Goal: Task Accomplishment & Management: Use online tool/utility

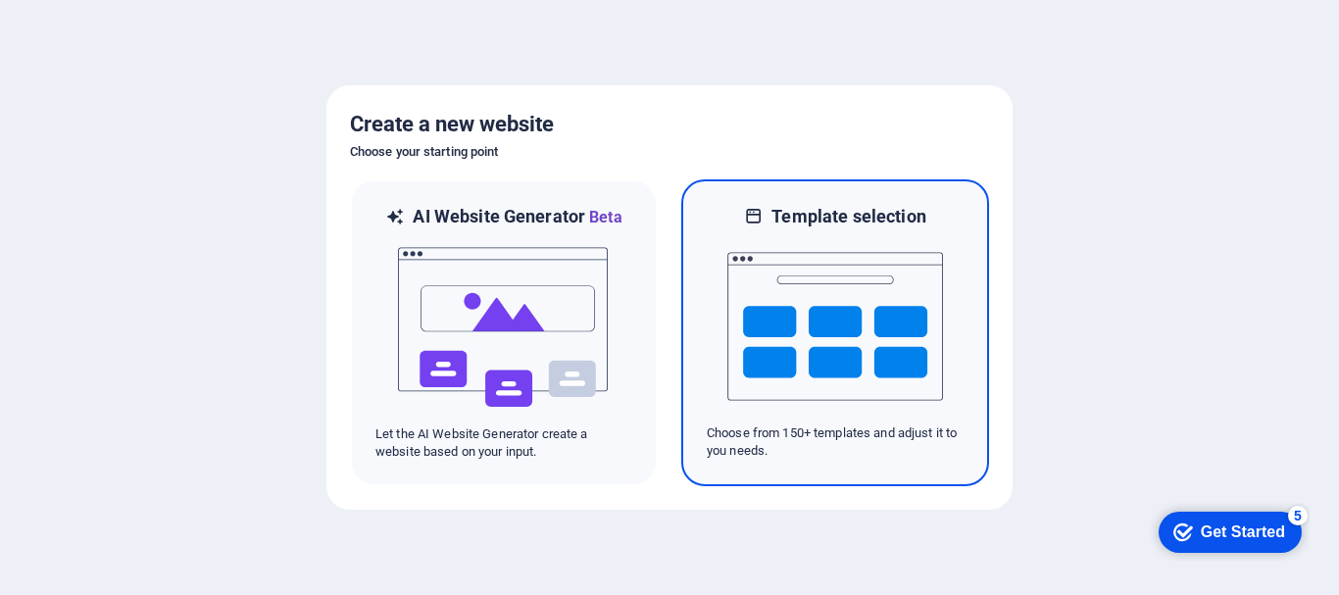
click at [817, 333] on img at bounding box center [835, 326] width 216 height 196
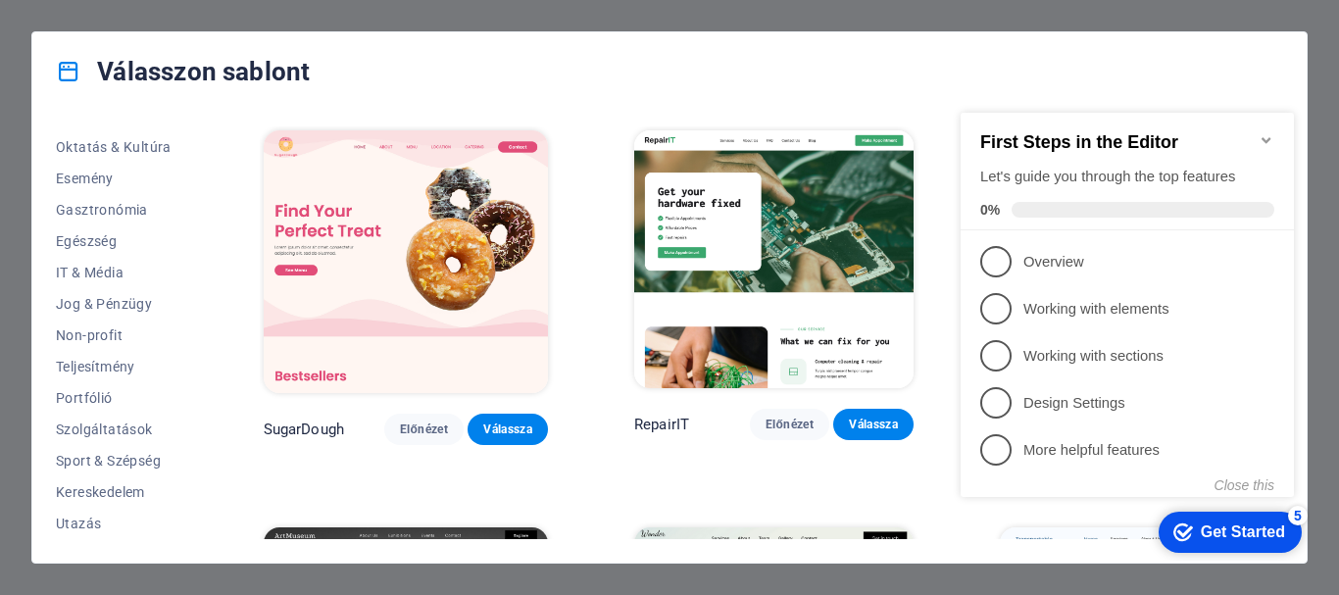
scroll to position [349, 0]
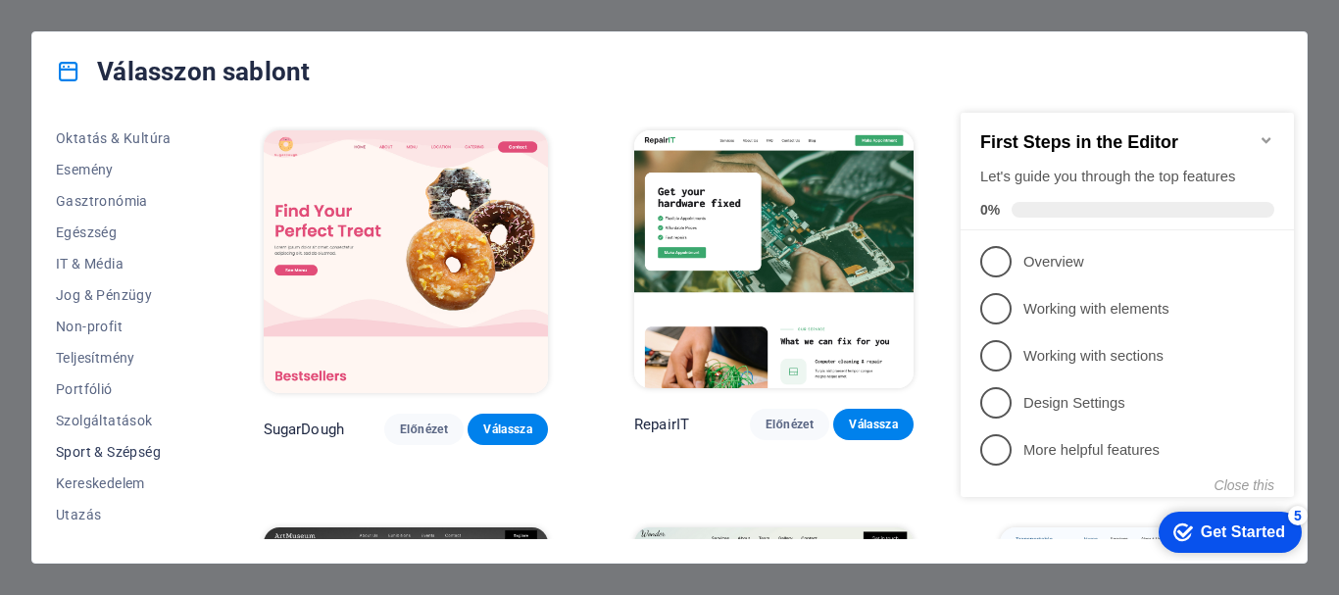
click at [160, 450] on span "Sport & Szépség" at bounding box center [117, 452] width 122 height 16
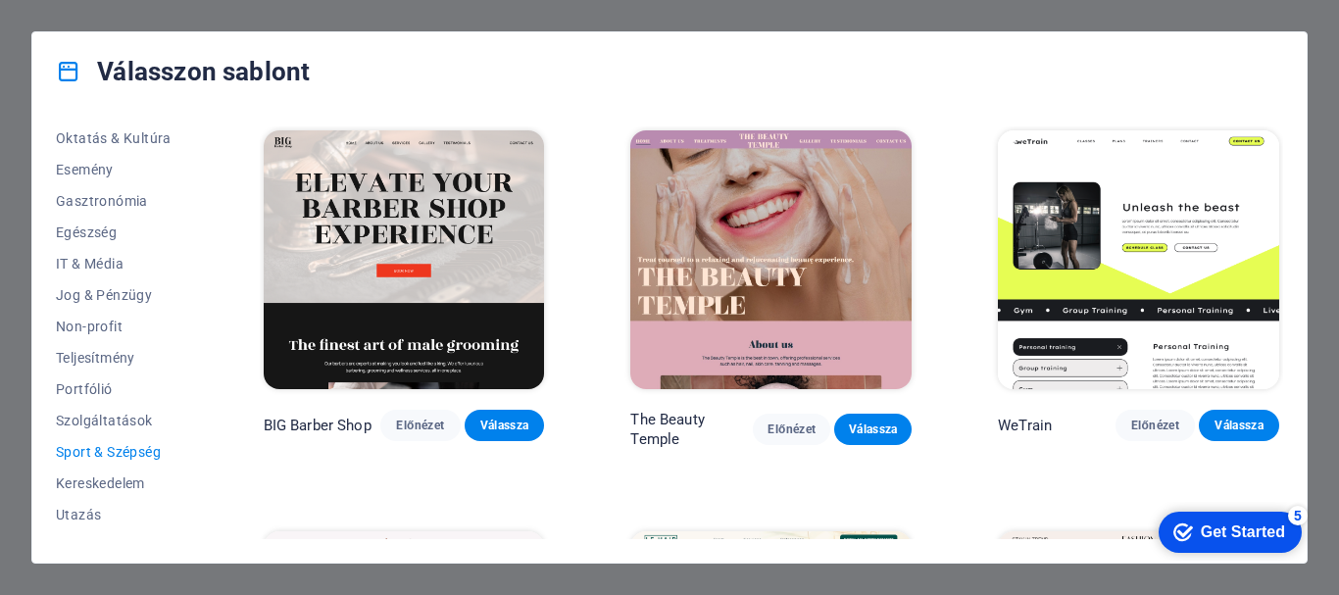
drag, startPoint x: 1283, startPoint y: 199, endPoint x: 1286, endPoint y: 224, distance: 25.7
click at [1286, 224] on div "Minden sablon Saját sablonok Új Trendi Landoló oldal Többoldalas Egyszerű oldal…" at bounding box center [669, 337] width 1274 height 452
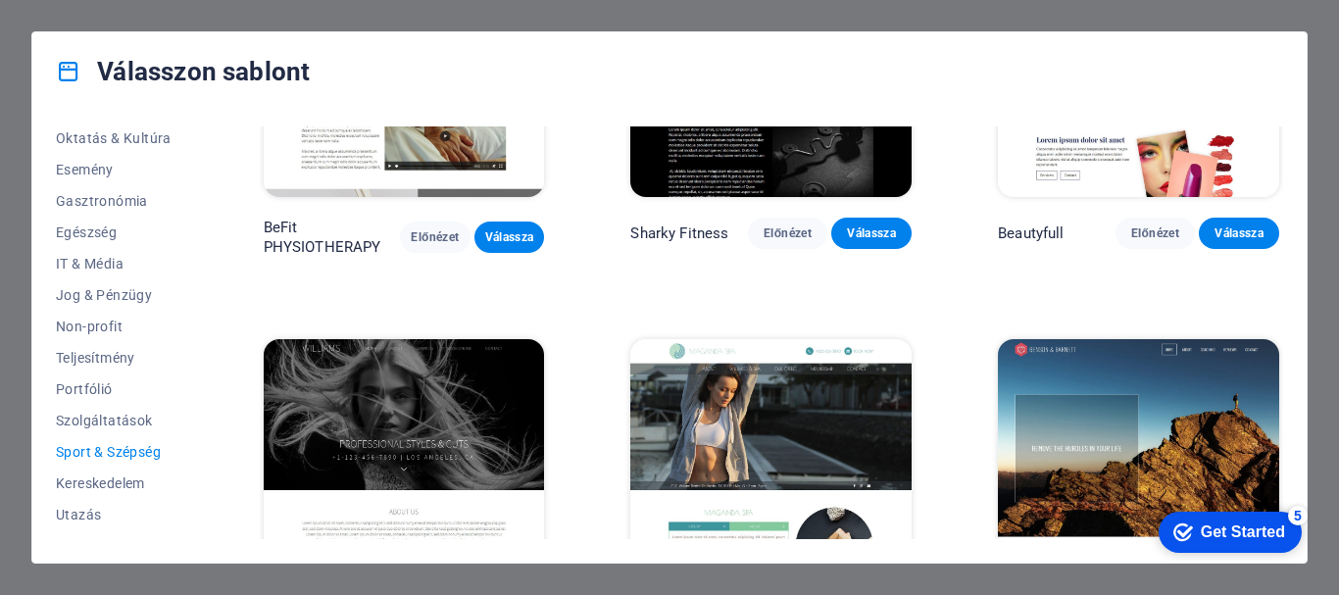
scroll to position [1484, 0]
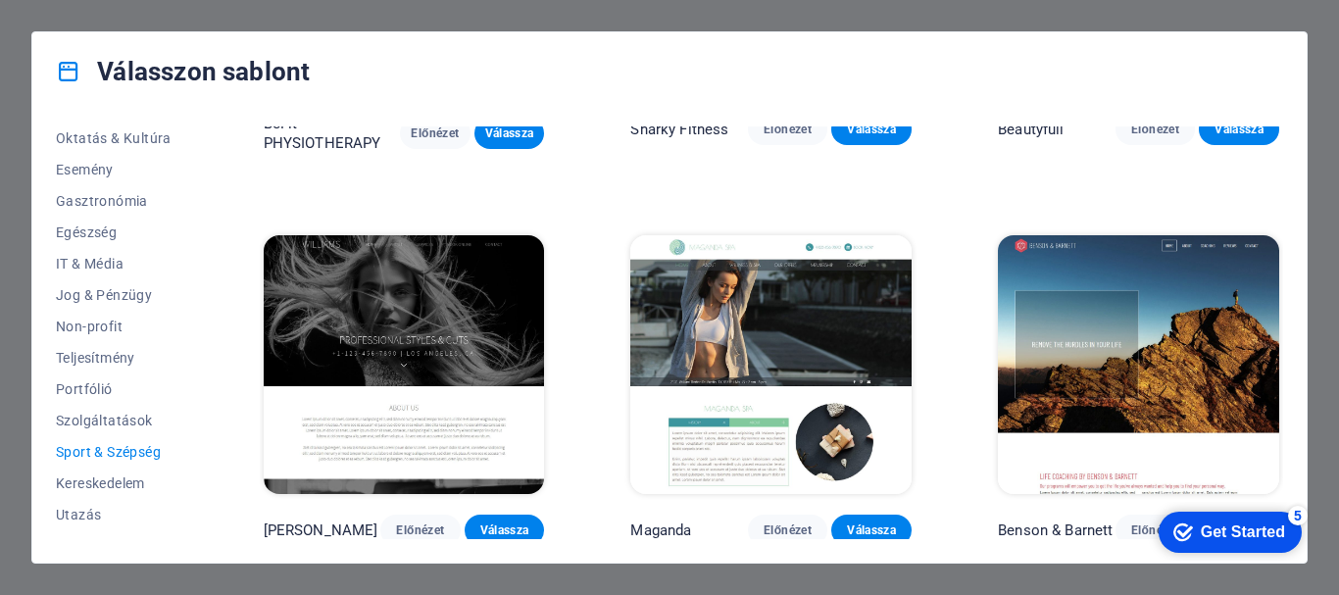
click at [467, 335] on img at bounding box center [404, 364] width 281 height 259
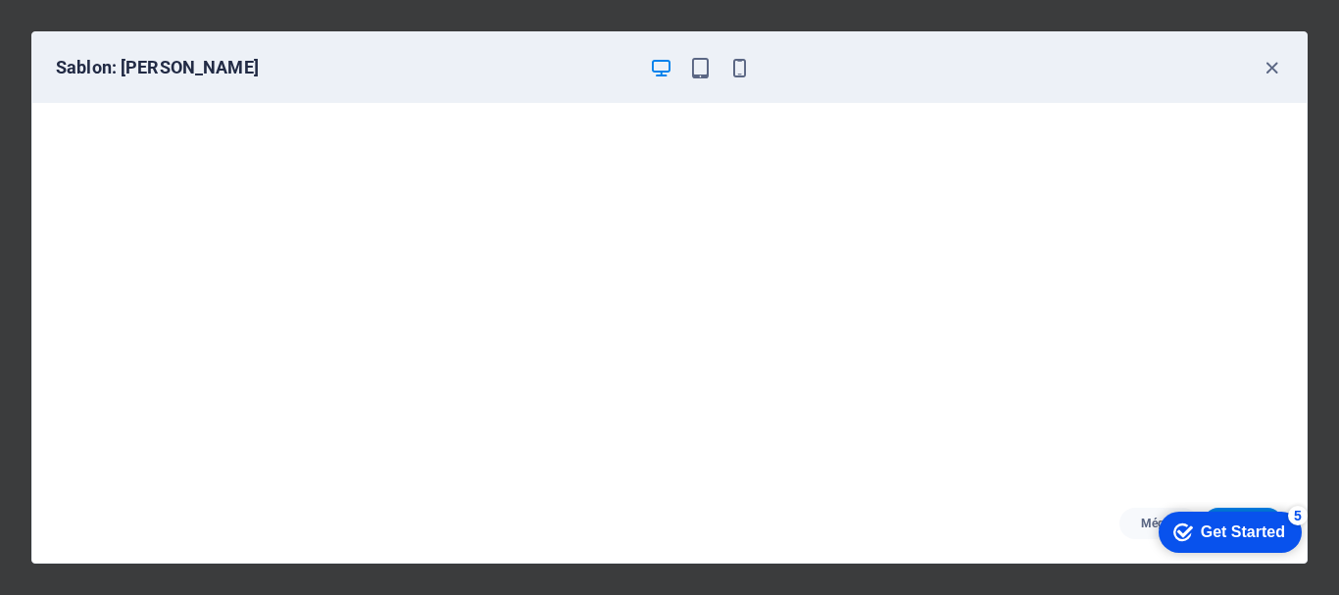
click at [1193, 528] on div "checkmark Get Started 5" at bounding box center [1229, 532] width 112 height 20
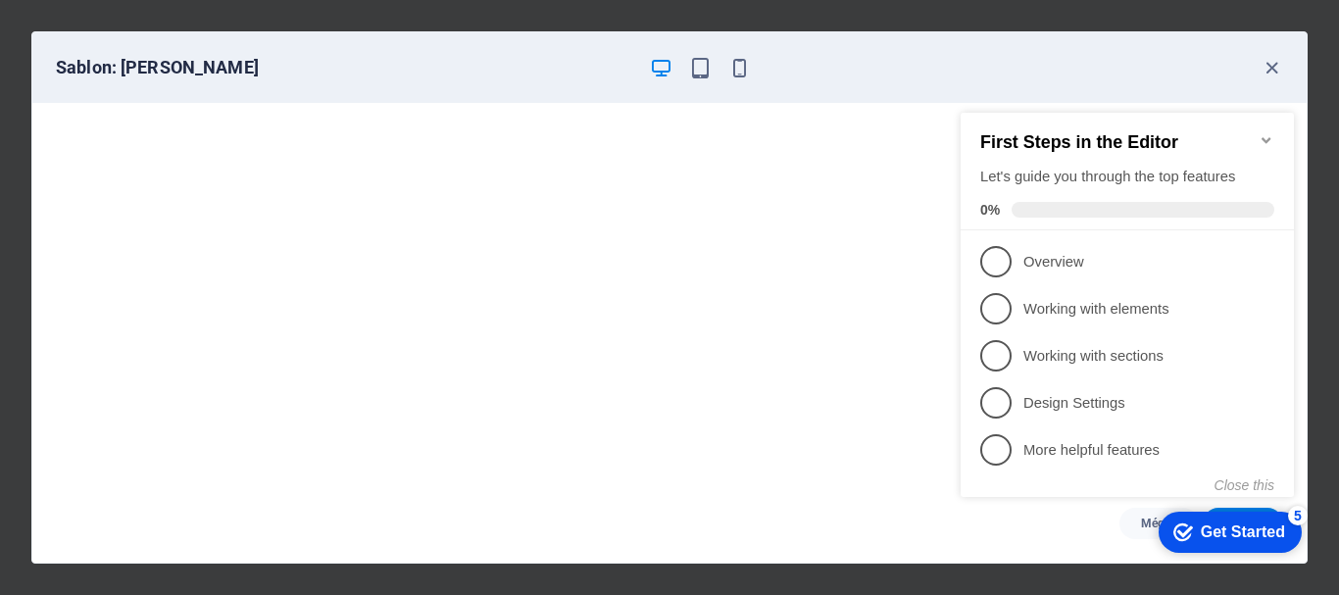
click at [1183, 532] on icon "checkmark" at bounding box center [1183, 532] width 20 height 20
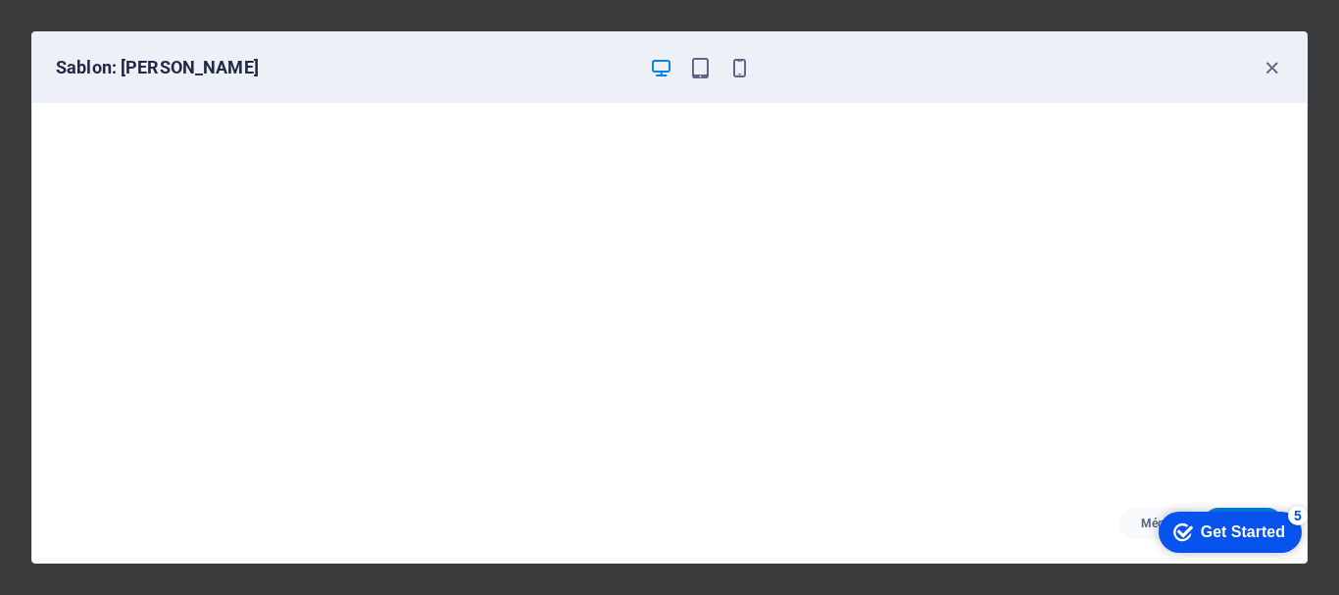
click at [652, 64] on icon "button" at bounding box center [661, 68] width 23 height 23
click at [1206, 545] on div "checkmark Get Started 5" at bounding box center [1230, 532] width 143 height 41
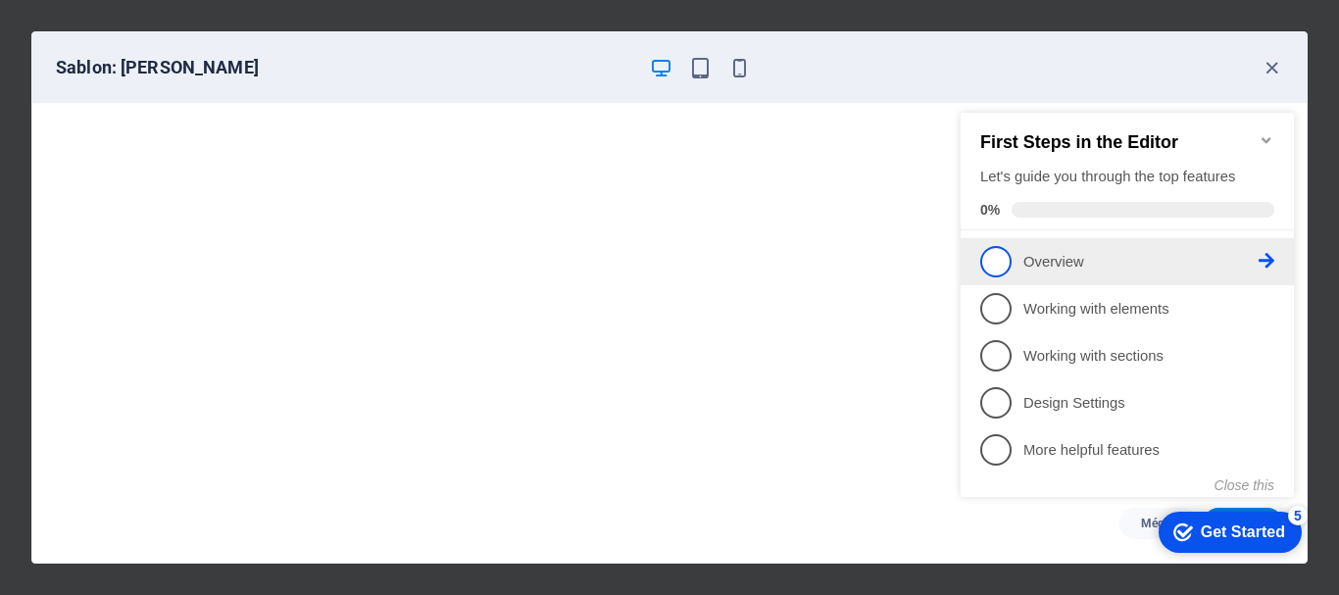
click at [988, 264] on span "1" at bounding box center [995, 261] width 31 height 31
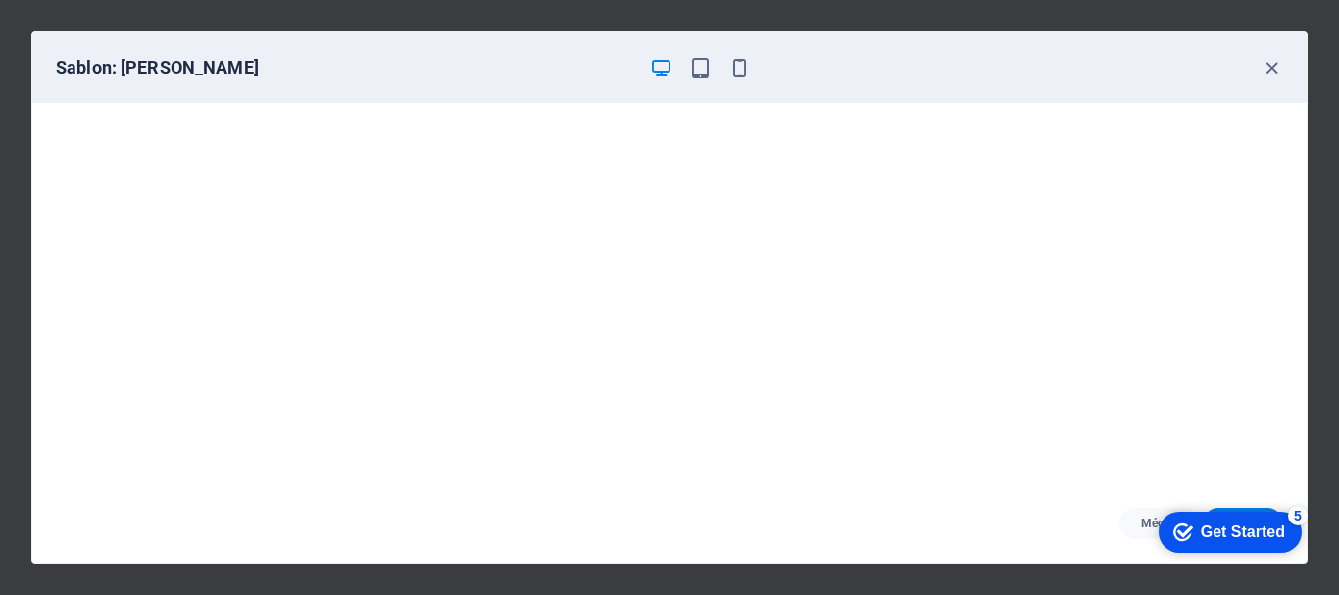
click at [1181, 526] on icon "checkmark" at bounding box center [1183, 532] width 20 height 20
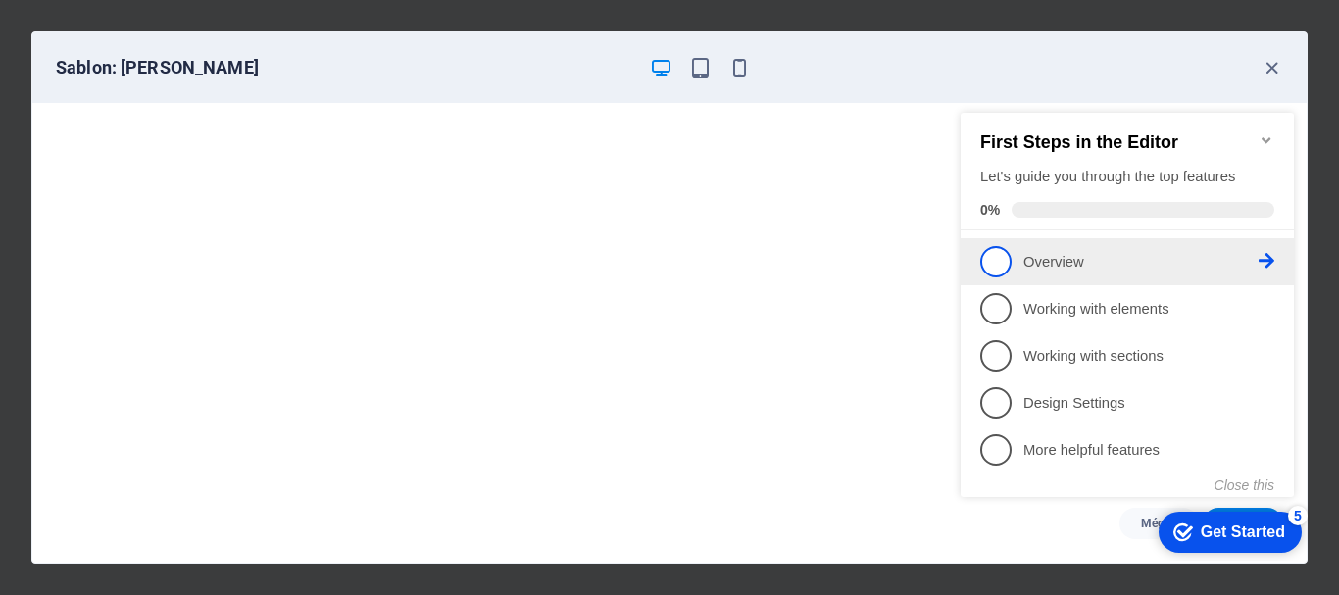
click at [1266, 262] on icon at bounding box center [1267, 261] width 16 height 16
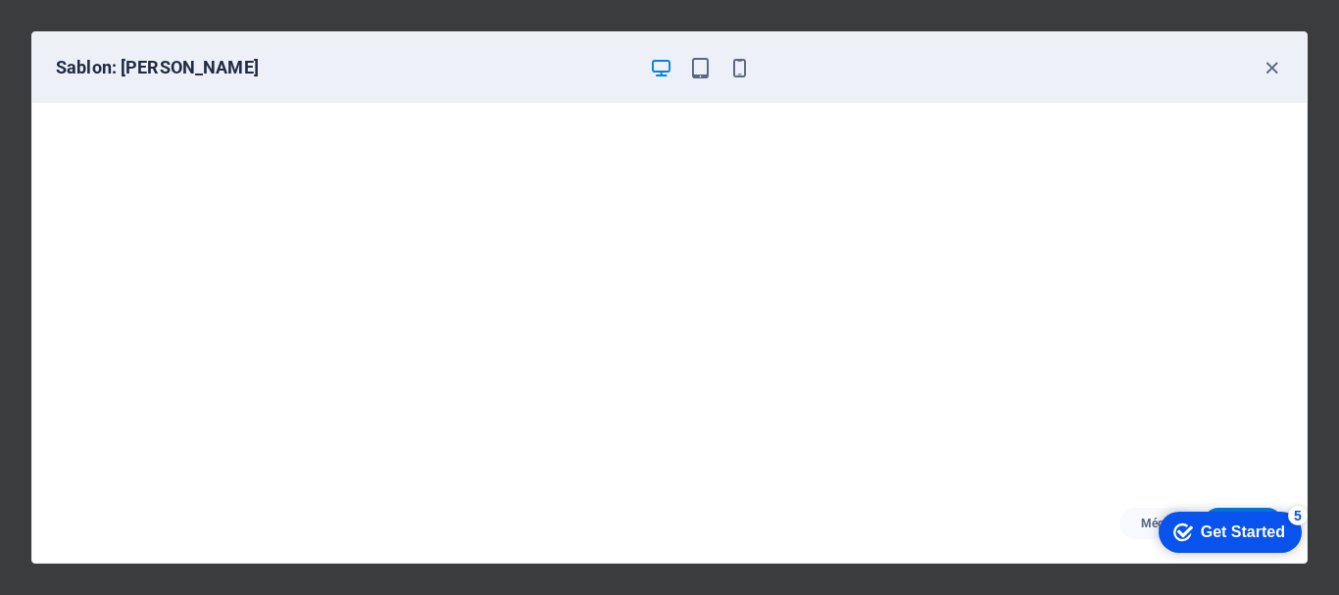
click at [1296, 514] on div "5" at bounding box center [1298, 516] width 20 height 20
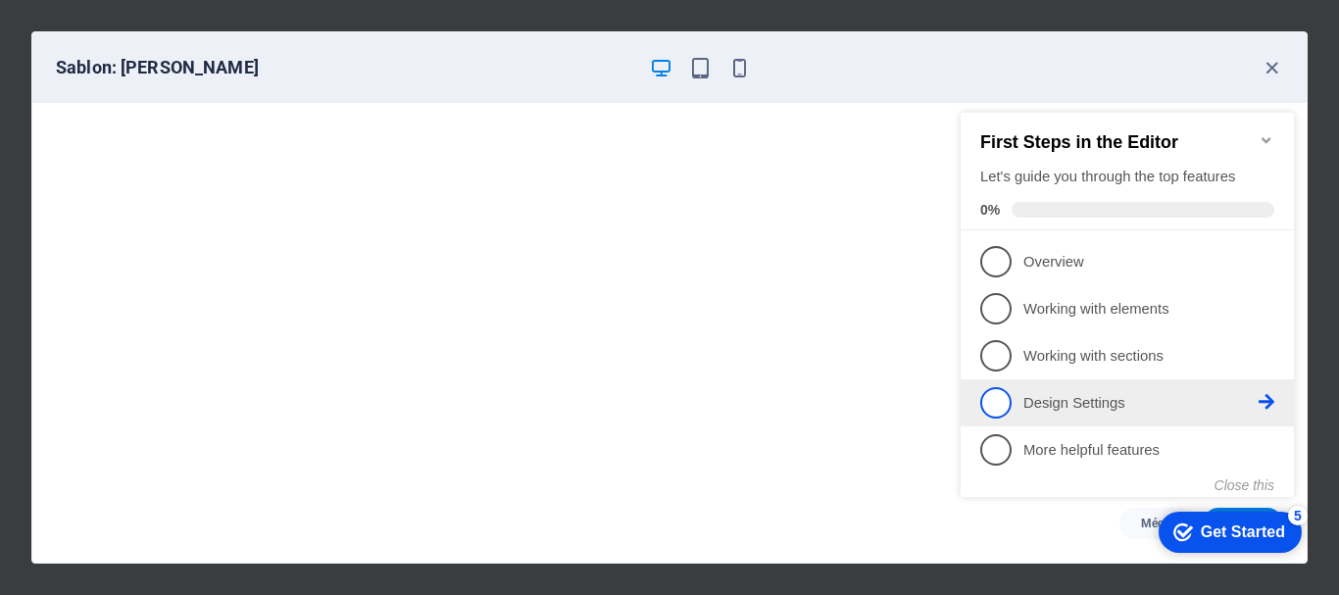
click at [1003, 391] on span "4" at bounding box center [995, 402] width 31 height 31
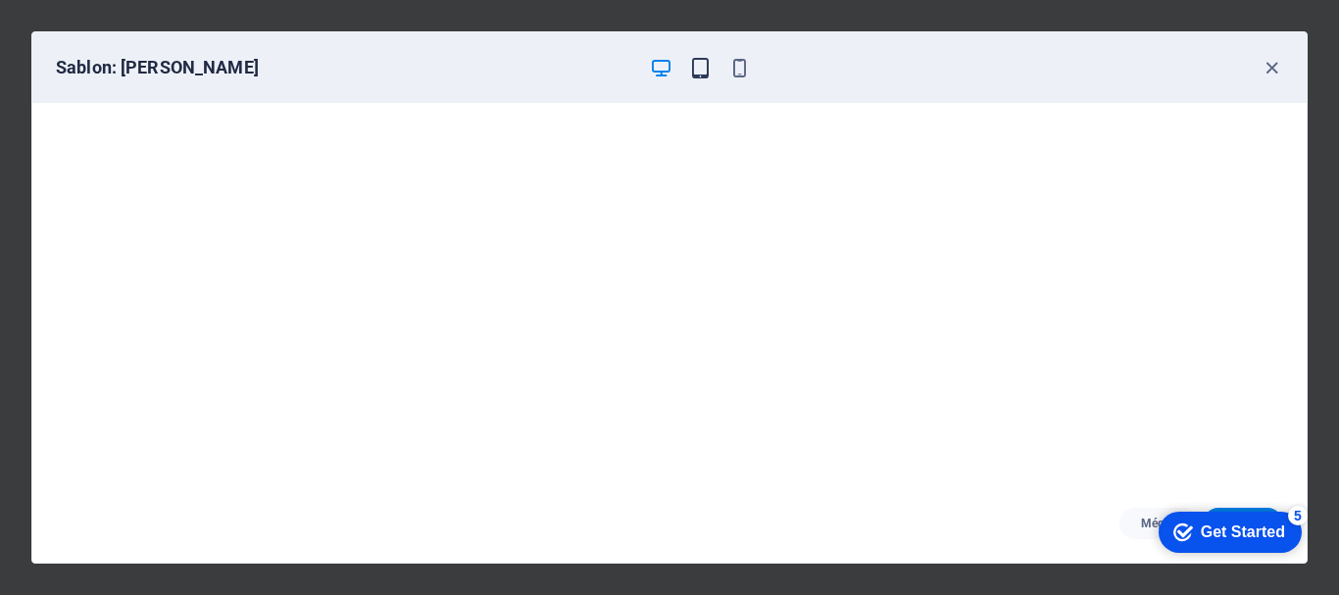
click at [691, 64] on icon "button" at bounding box center [700, 68] width 23 height 23
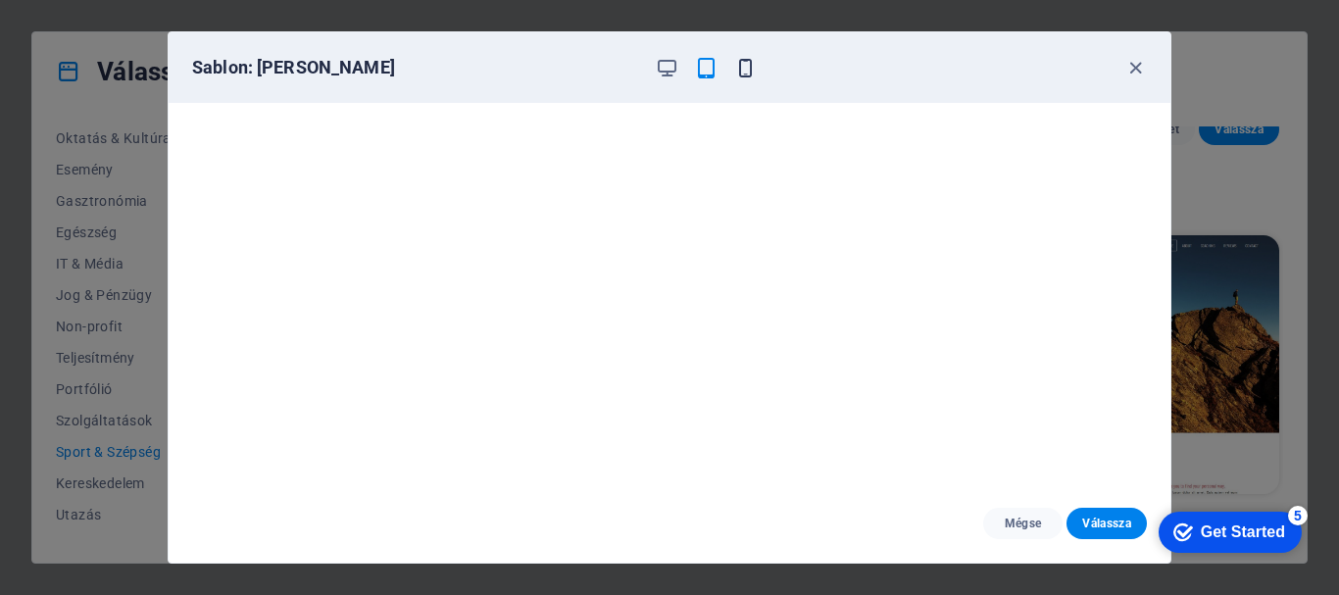
click at [735, 72] on icon "button" at bounding box center [745, 68] width 23 height 23
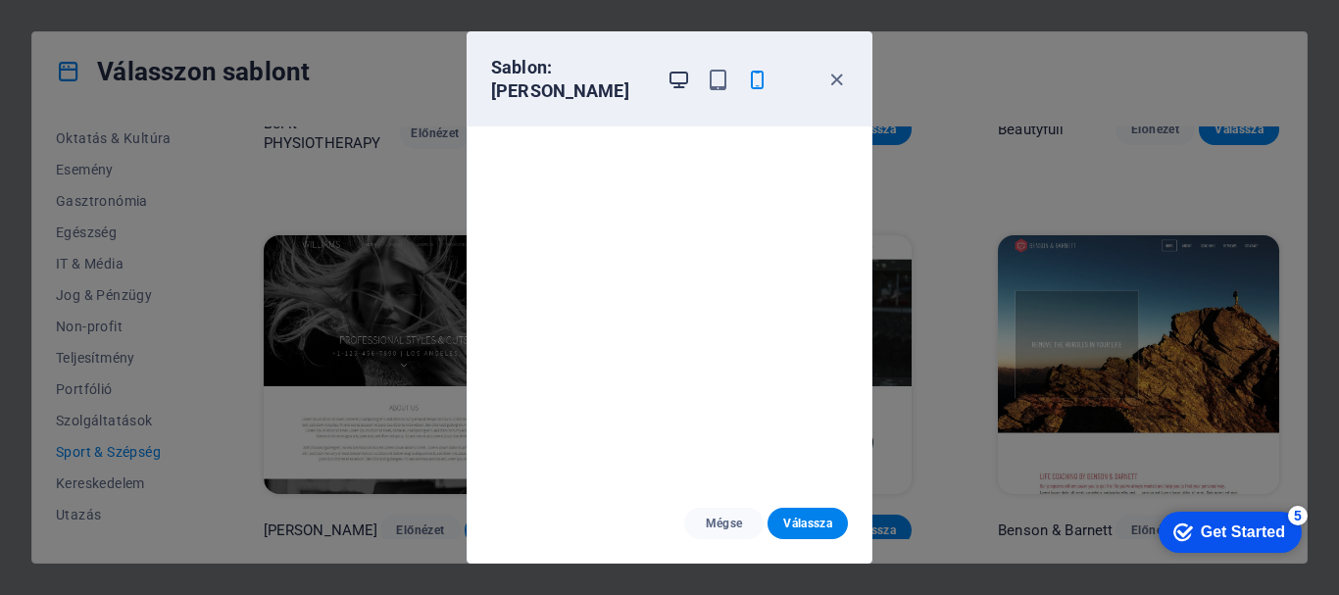
click at [680, 73] on icon "button" at bounding box center [679, 80] width 23 height 23
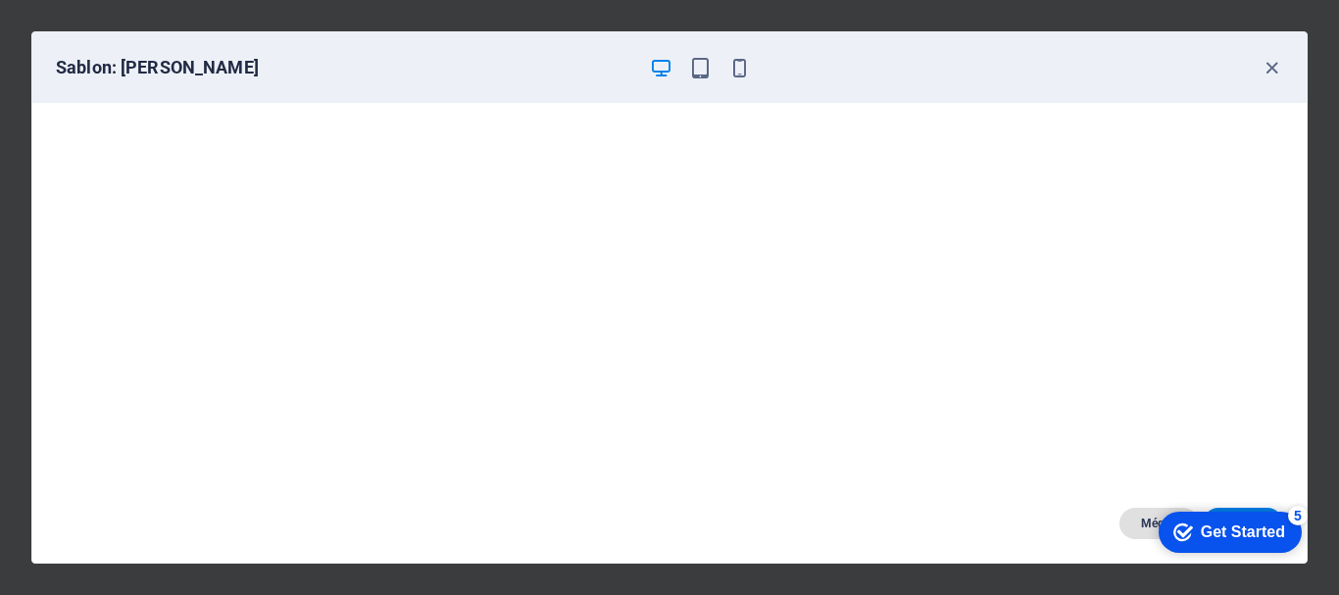
click at [1135, 520] on span "Mégse" at bounding box center [1159, 524] width 49 height 16
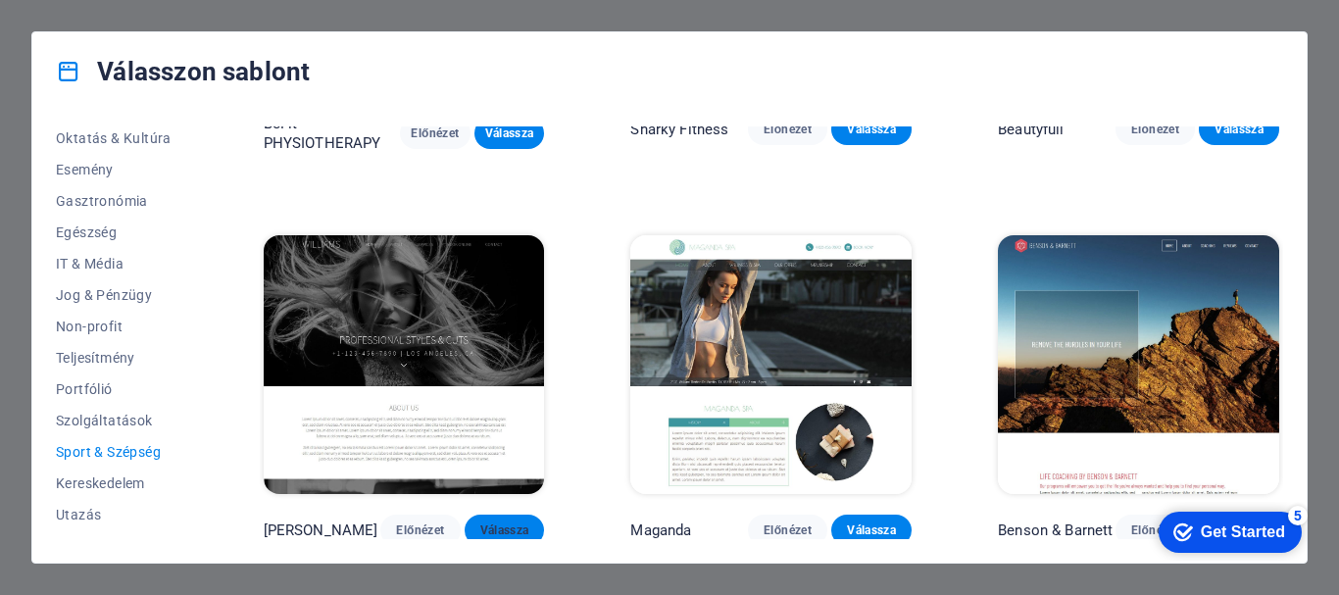
click at [502, 522] on span "Válassza" at bounding box center [504, 530] width 49 height 16
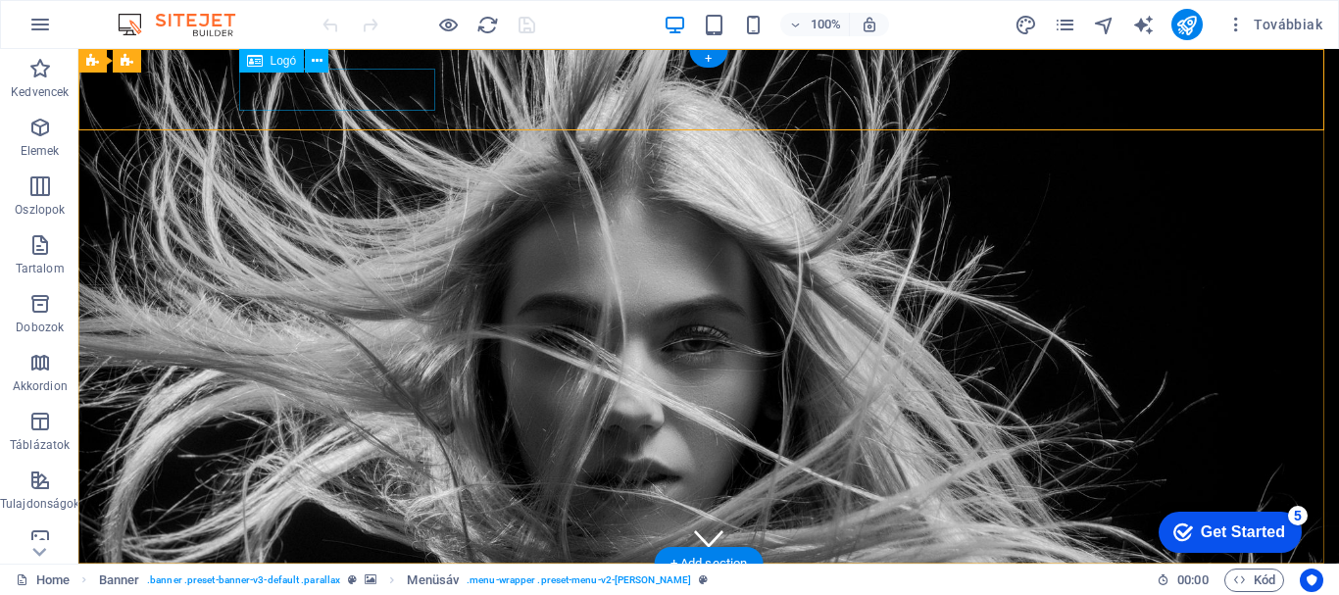
click at [305, 579] on div at bounding box center [708, 600] width 925 height 42
select select "px"
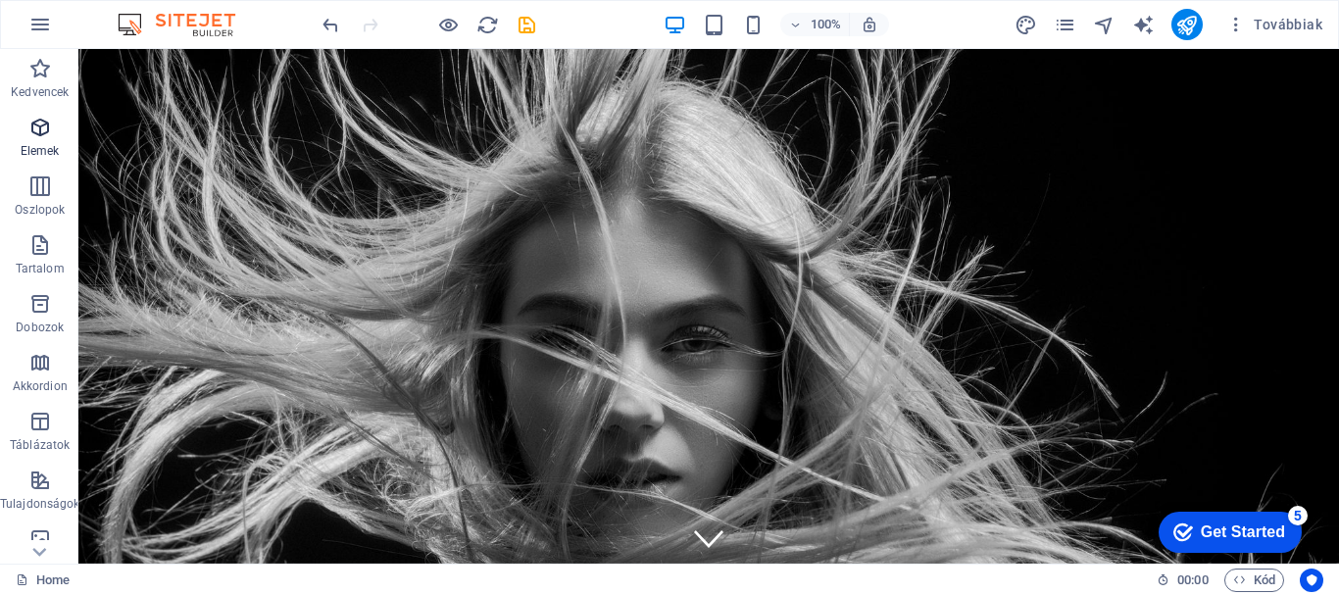
click at [41, 131] on icon "button" at bounding box center [40, 128] width 24 height 24
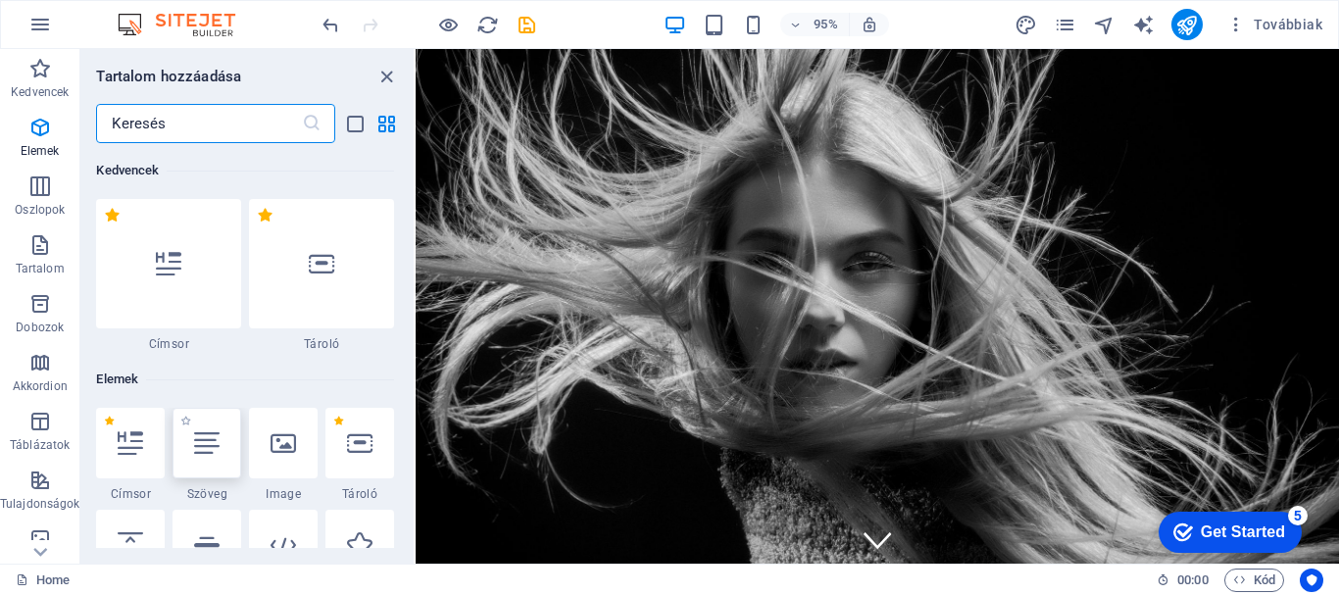
scroll to position [209, 0]
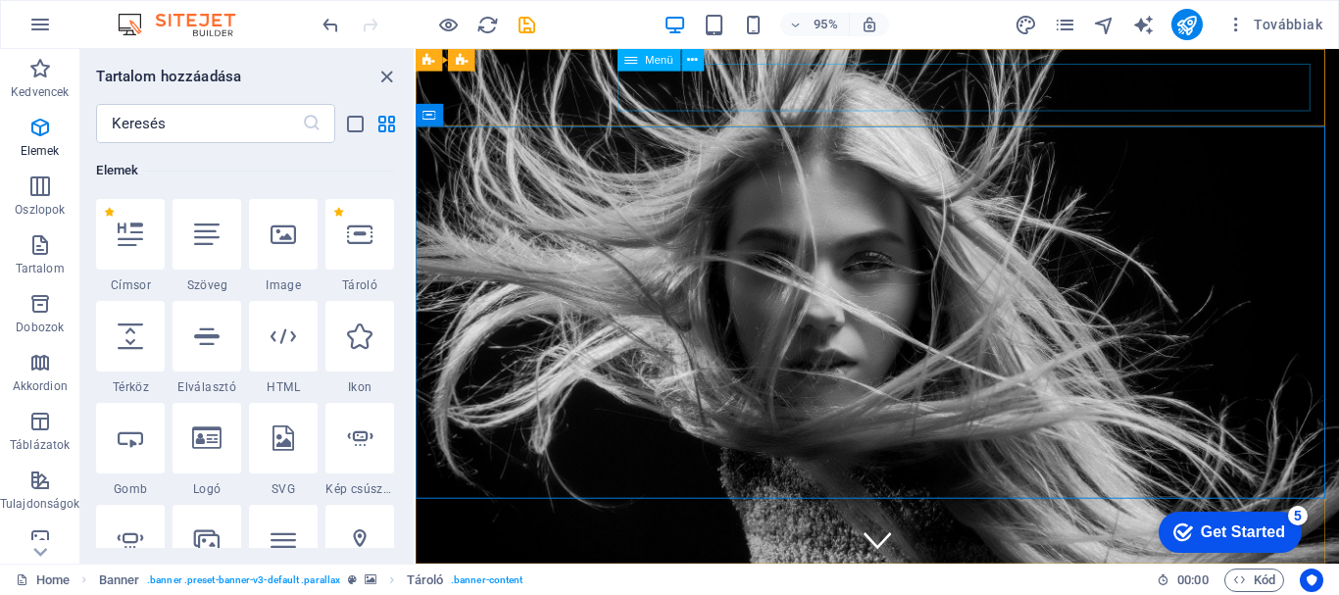
click at [648, 64] on span "Menü" at bounding box center [659, 60] width 28 height 11
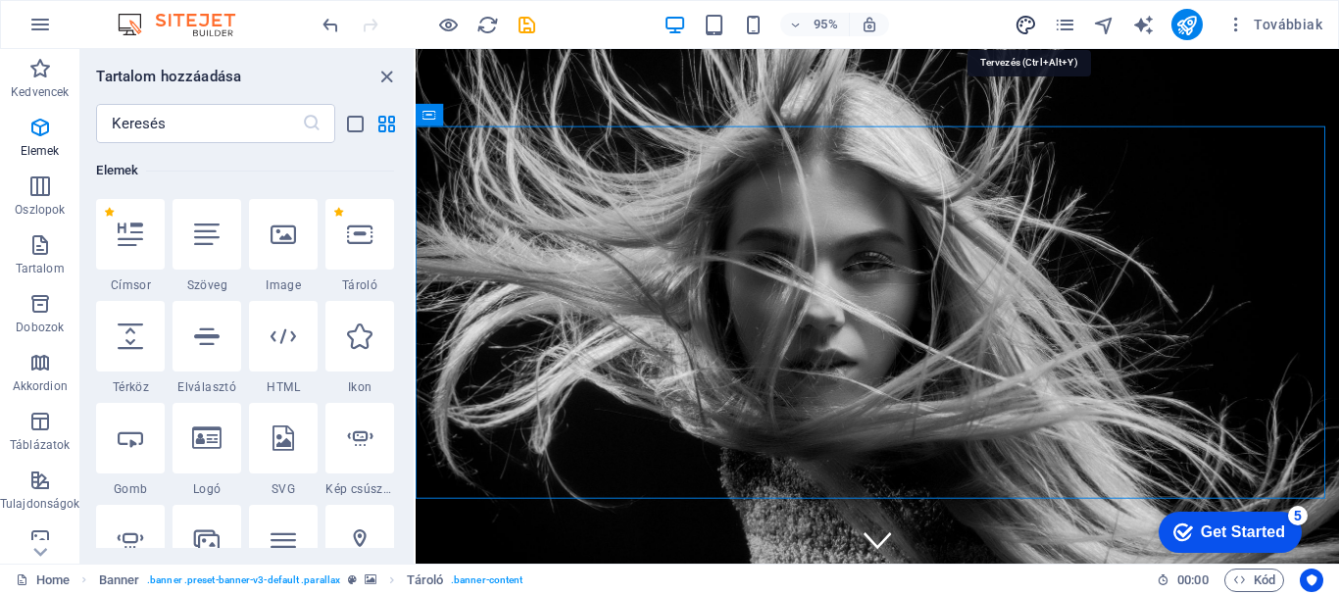
click at [1020, 28] on icon "design" at bounding box center [1026, 25] width 23 height 23
select select "rem"
select select "200"
select select "px"
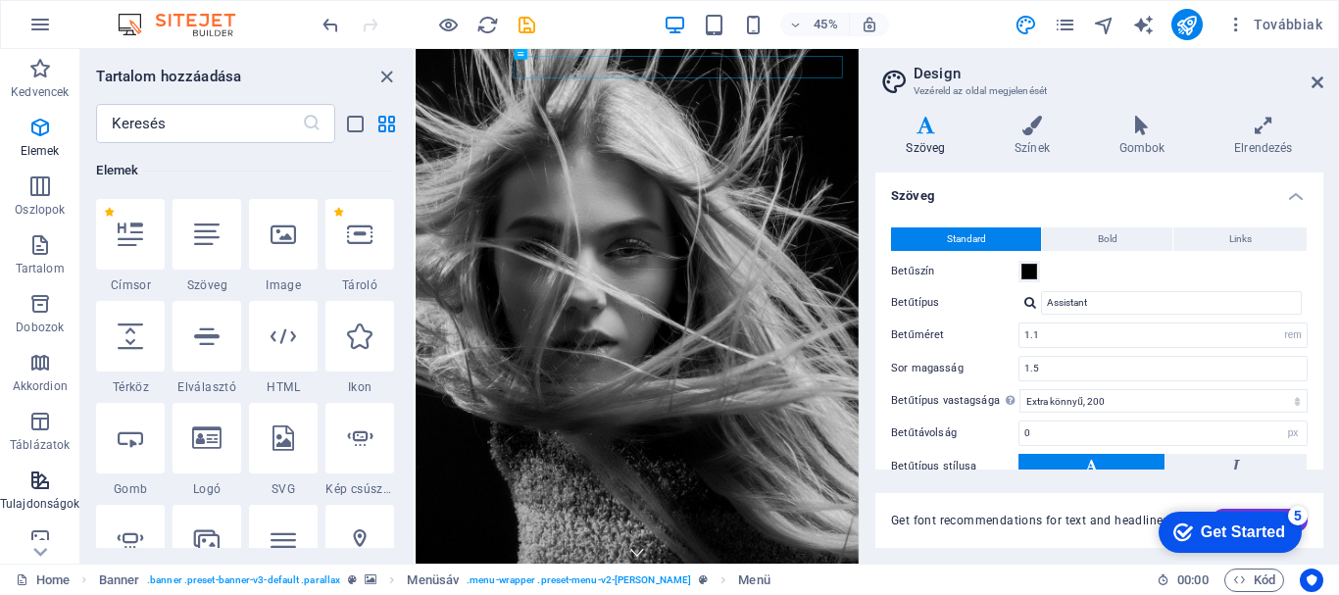
click at [39, 489] on icon "button" at bounding box center [40, 481] width 24 height 24
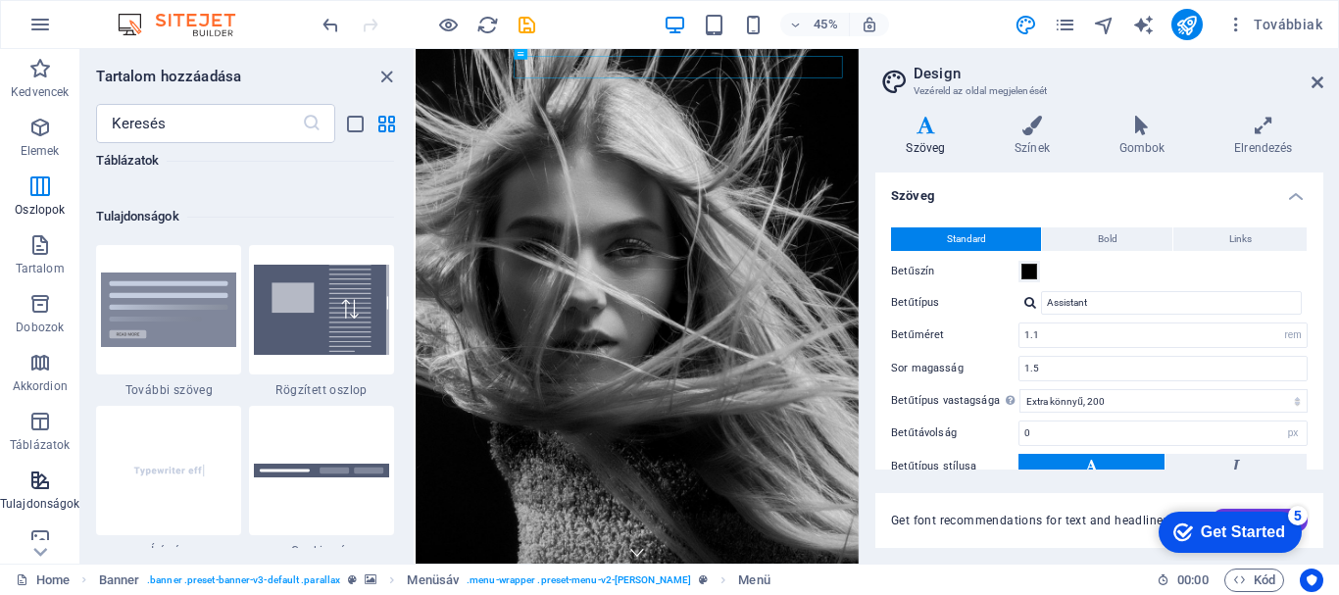
scroll to position [7641, 0]
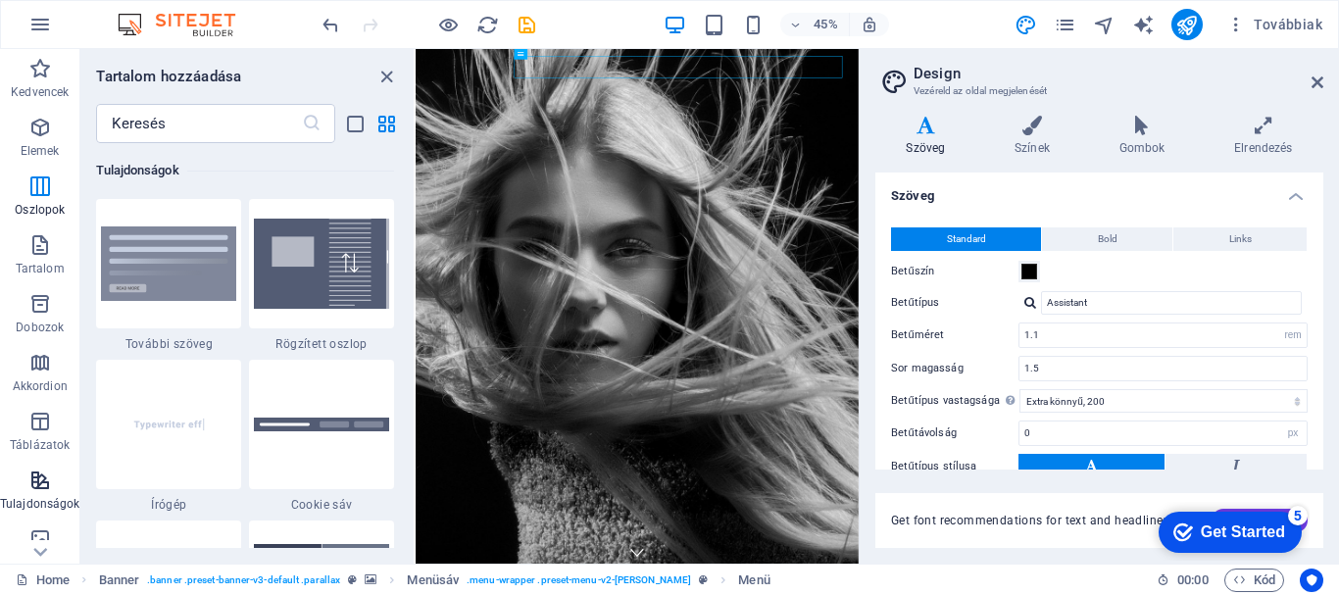
click at [39, 489] on icon "button" at bounding box center [40, 481] width 24 height 24
click at [43, 311] on icon "button" at bounding box center [40, 304] width 24 height 24
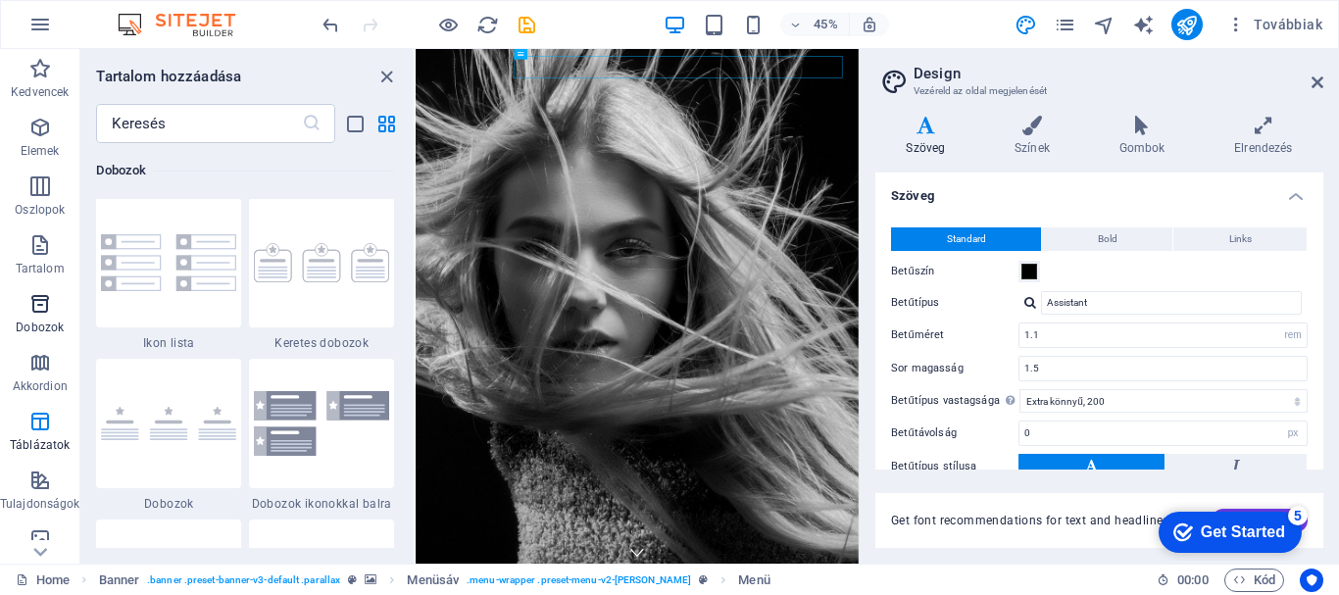
scroll to position [5407, 0]
click at [28, 195] on icon "button" at bounding box center [40, 186] width 24 height 24
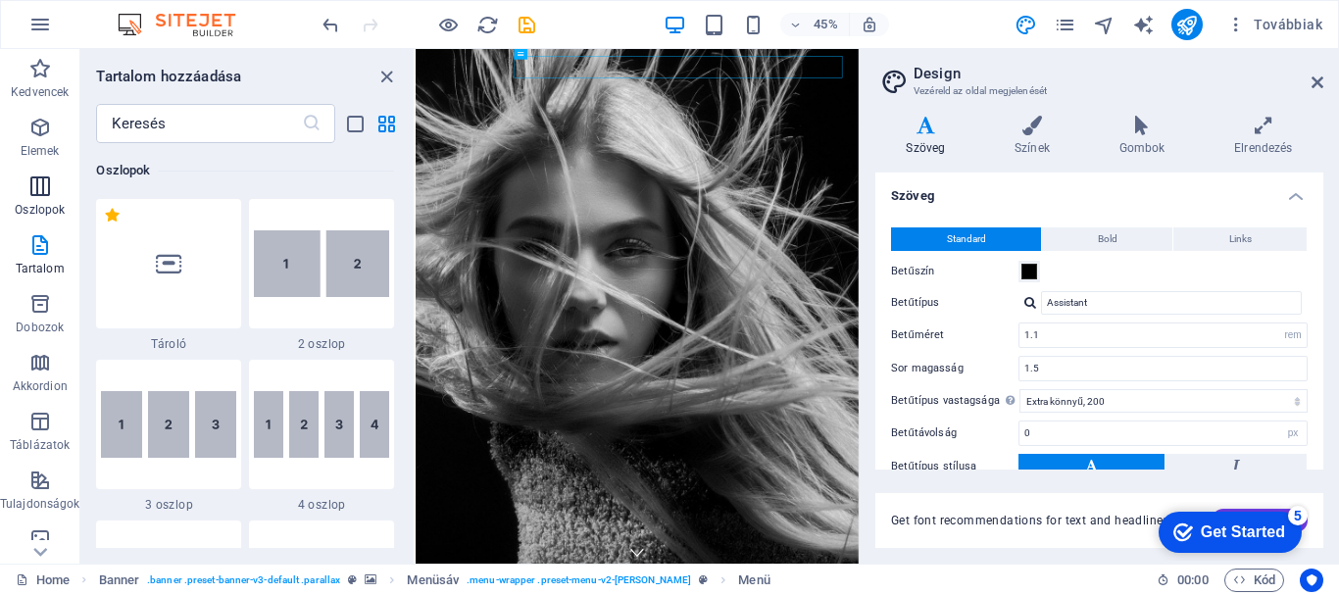
scroll to position [970, 0]
click at [33, 148] on p "Elemek" at bounding box center [40, 151] width 39 height 16
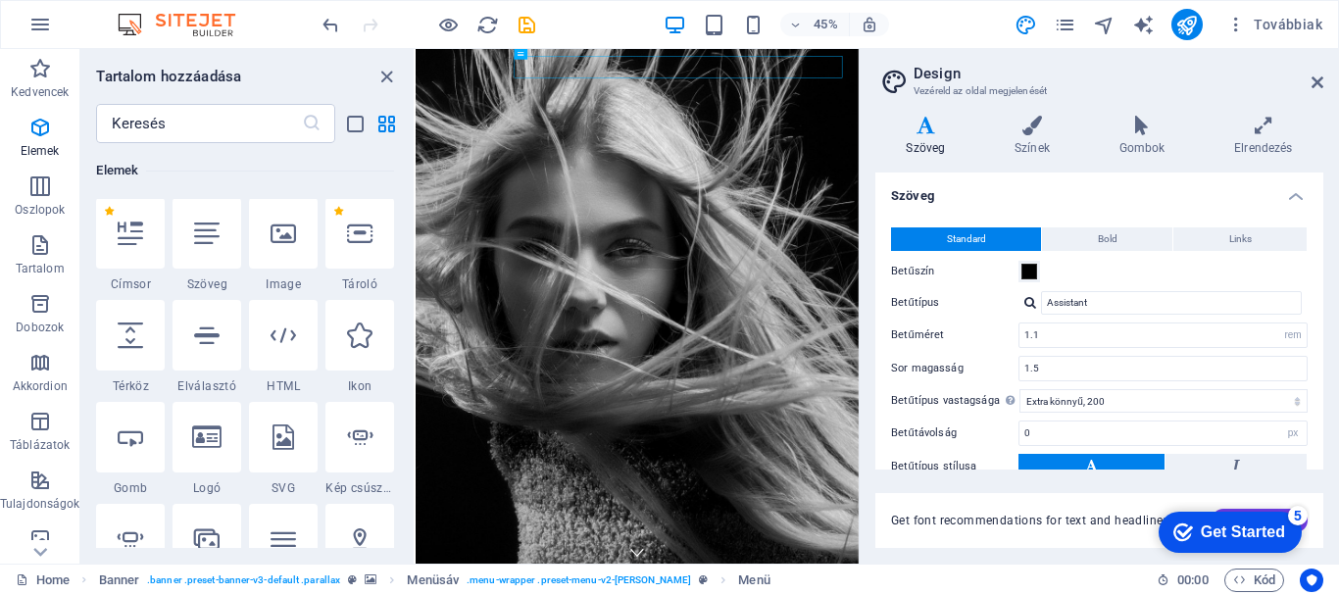
scroll to position [209, 0]
click at [33, 80] on span "Kedvencek" at bounding box center [39, 80] width 79 height 47
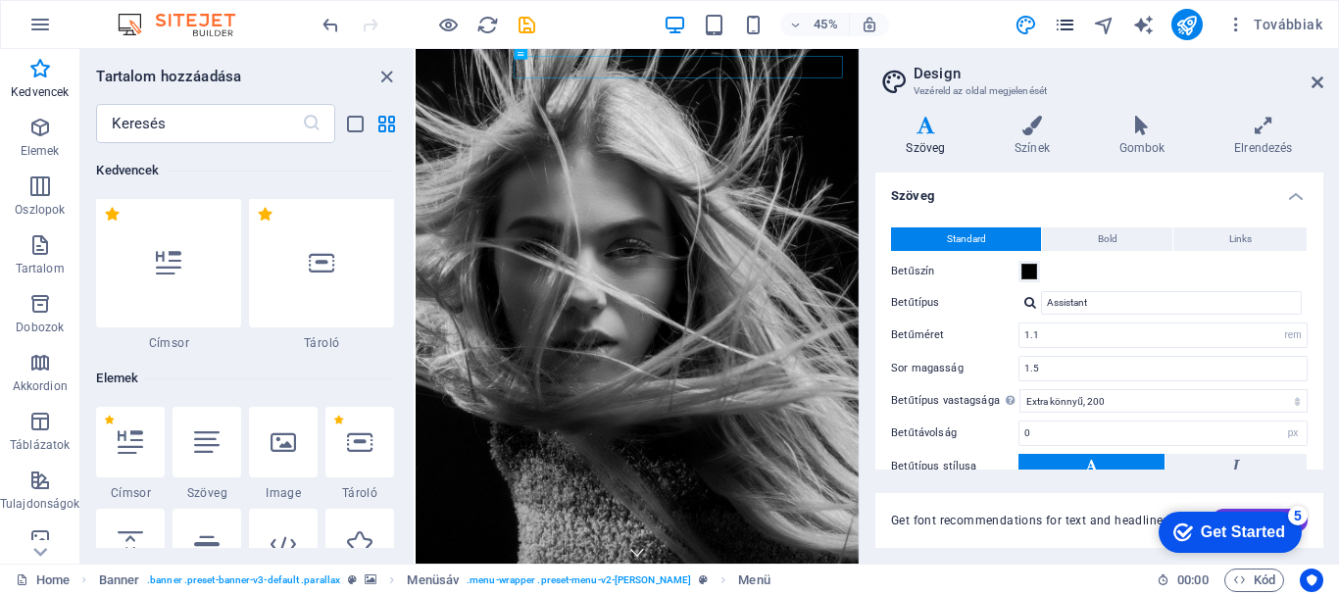
scroll to position [0, 0]
click at [1313, 88] on icon at bounding box center [1318, 82] width 12 height 16
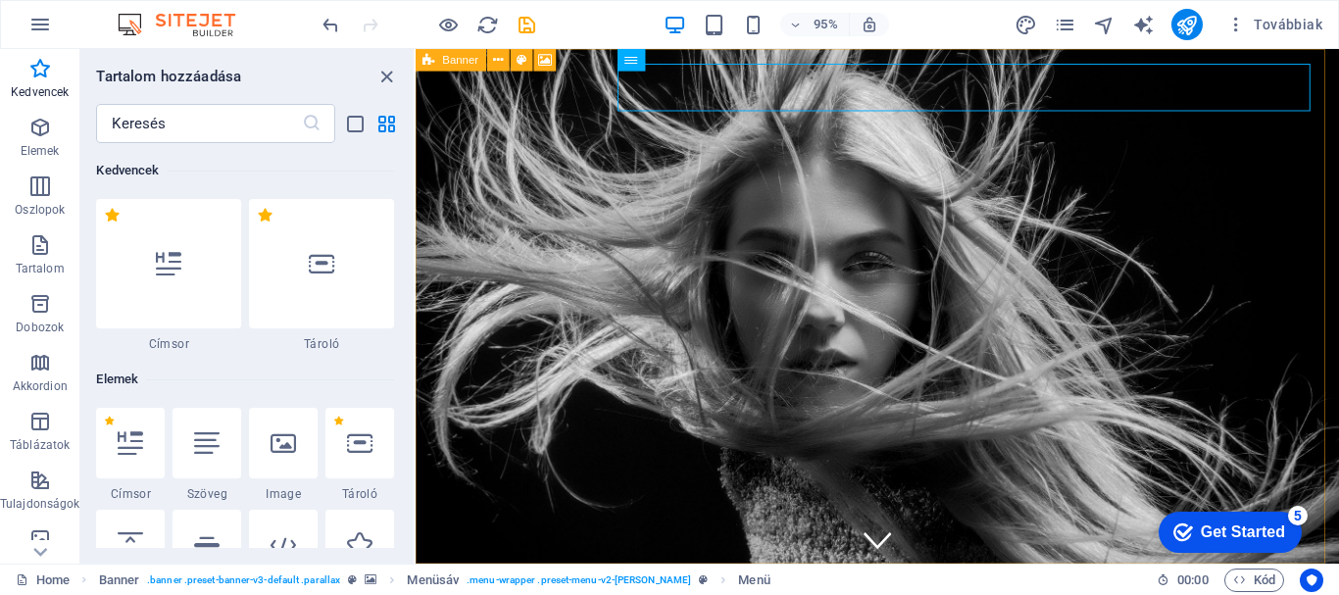
click at [428, 62] on icon at bounding box center [429, 60] width 12 height 23
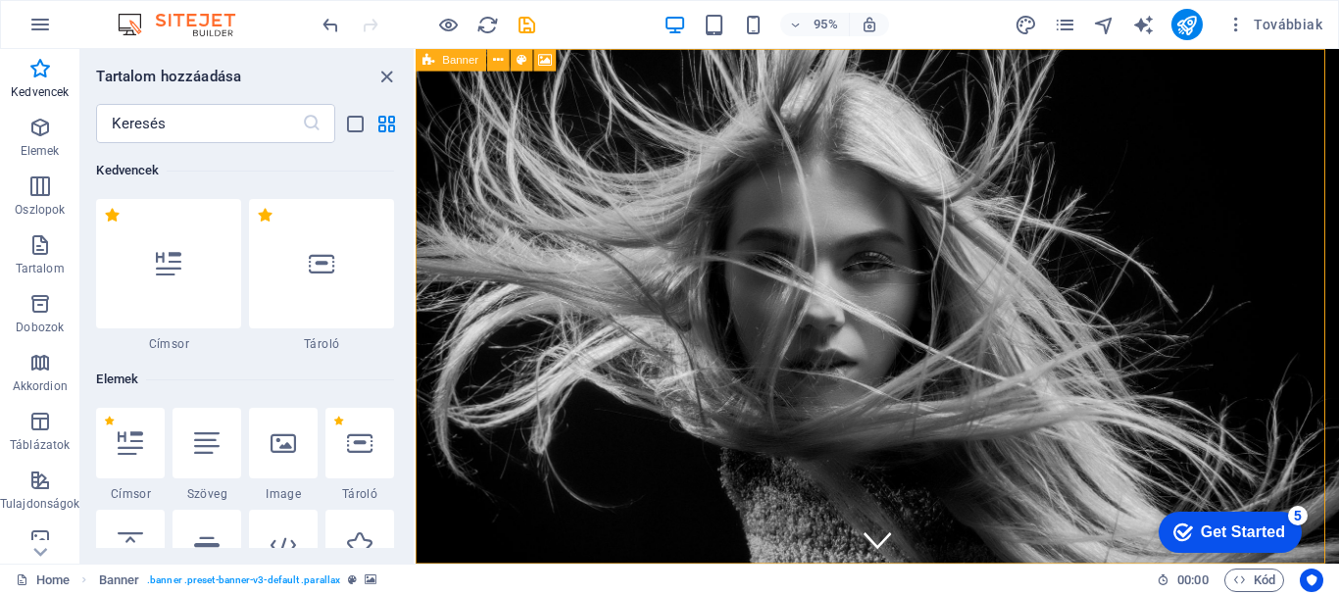
click at [428, 63] on icon at bounding box center [429, 60] width 12 height 23
select select "vh"
select select "header"
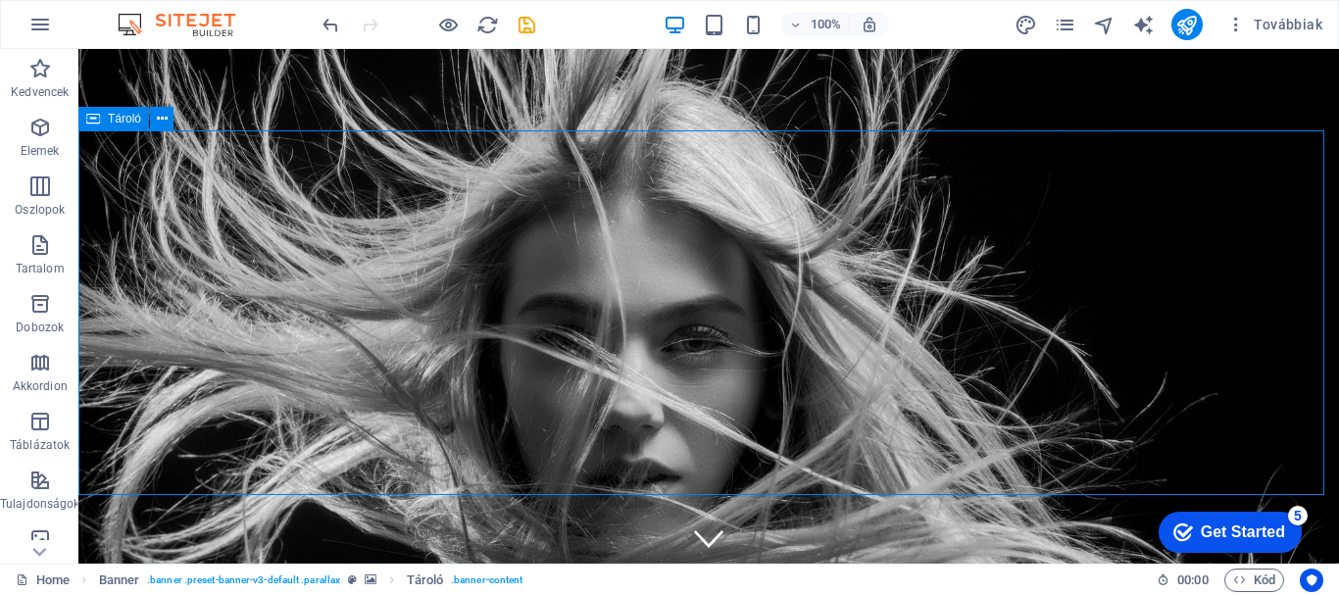
drag, startPoint x: 89, startPoint y: 230, endPoint x: 448, endPoint y: 232, distance: 358.8
click at [1264, 22] on span "Továbbiak" at bounding box center [1274, 25] width 96 height 20
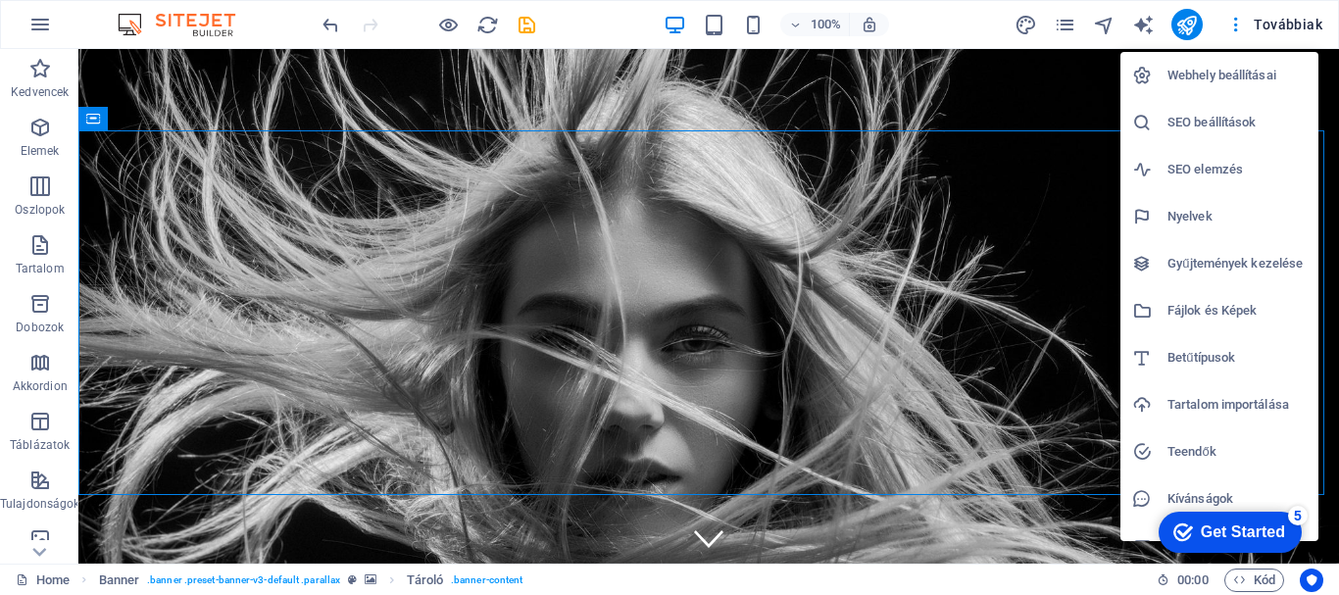
click at [42, 16] on div at bounding box center [669, 297] width 1339 height 595
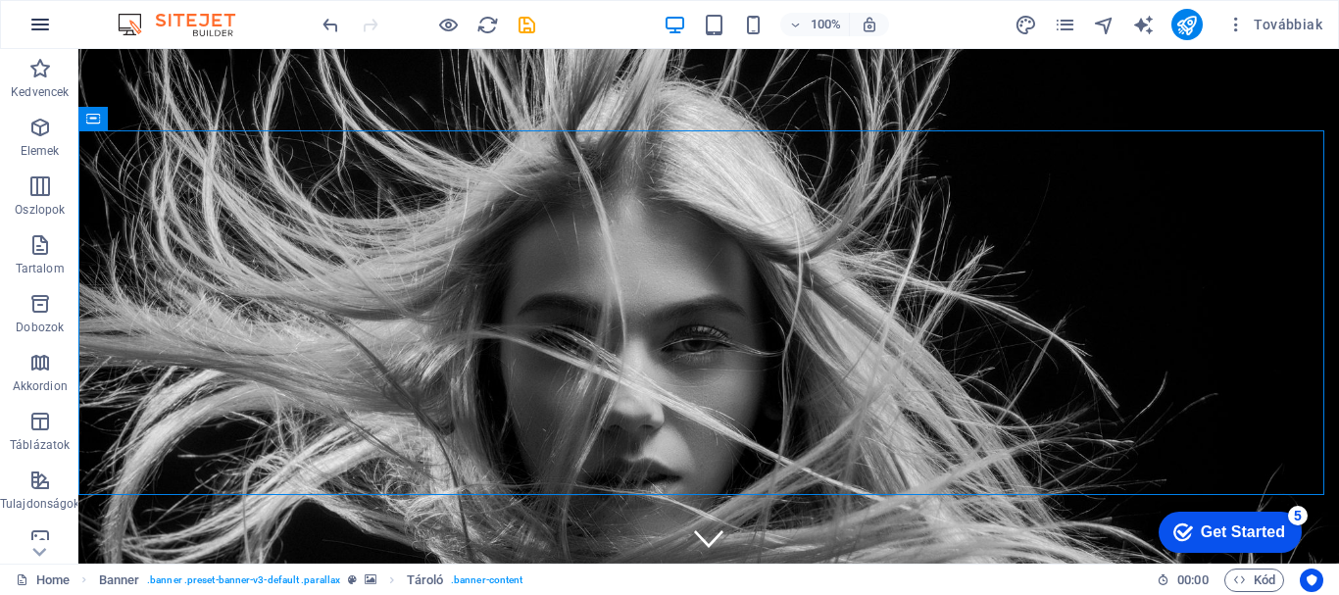
click at [39, 30] on icon "button" at bounding box center [40, 25] width 24 height 24
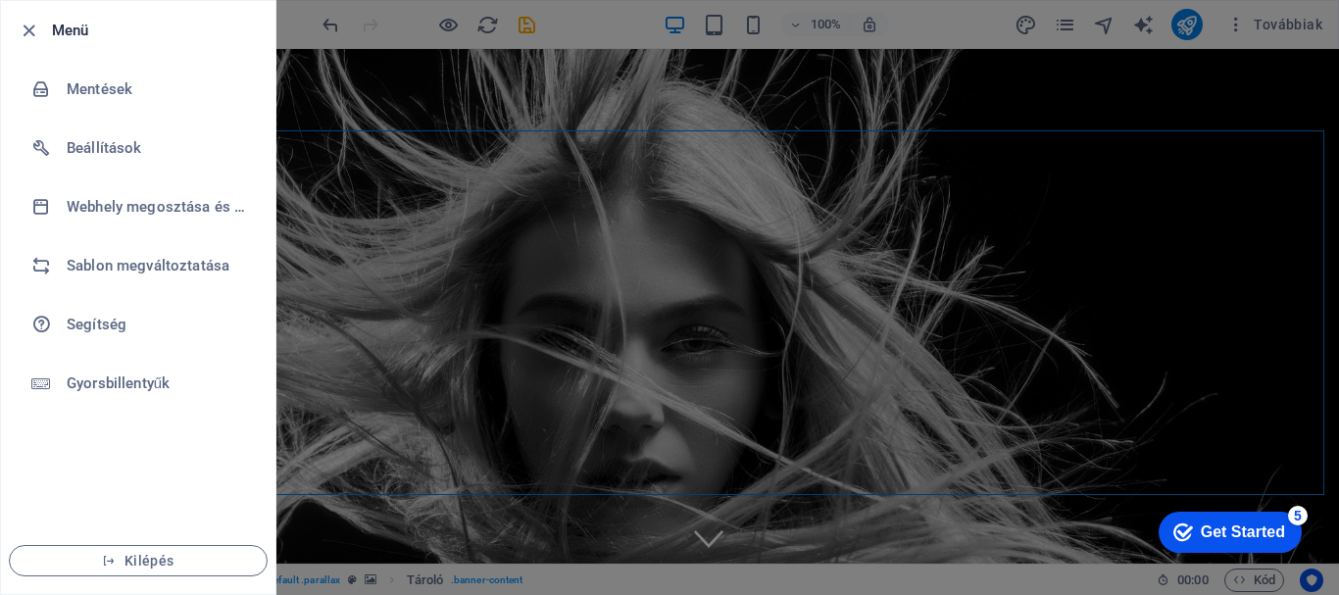
click at [547, 124] on div at bounding box center [669, 297] width 1339 height 595
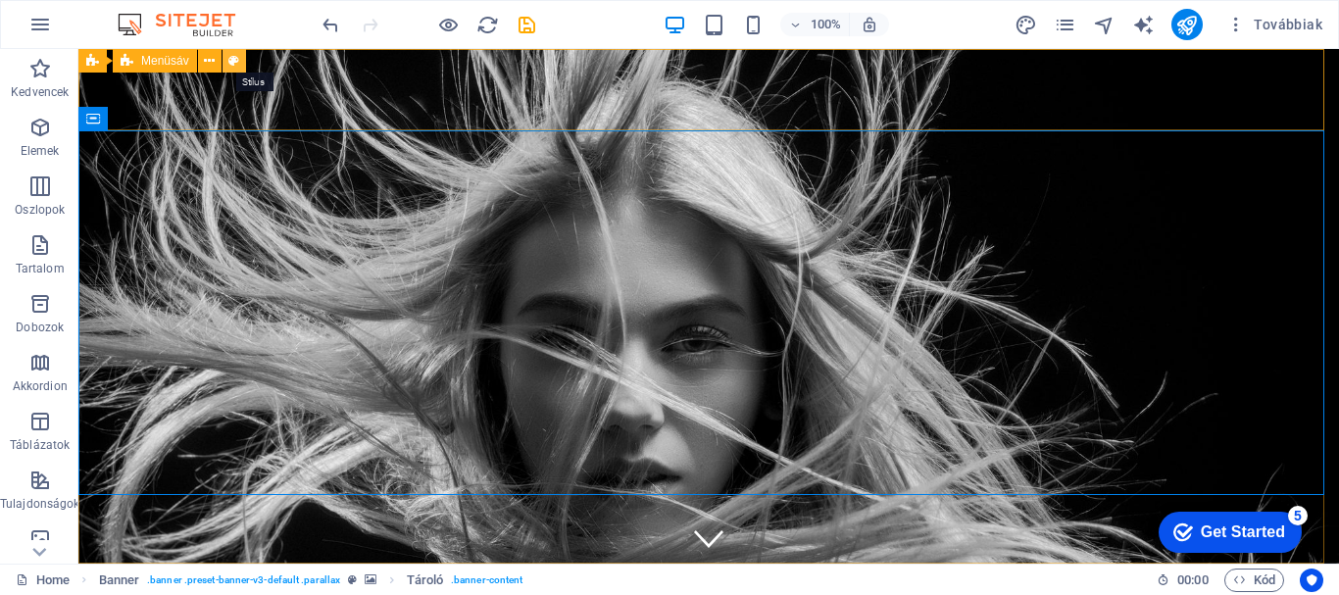
click at [230, 62] on icon at bounding box center [233, 61] width 11 height 21
select select "rem"
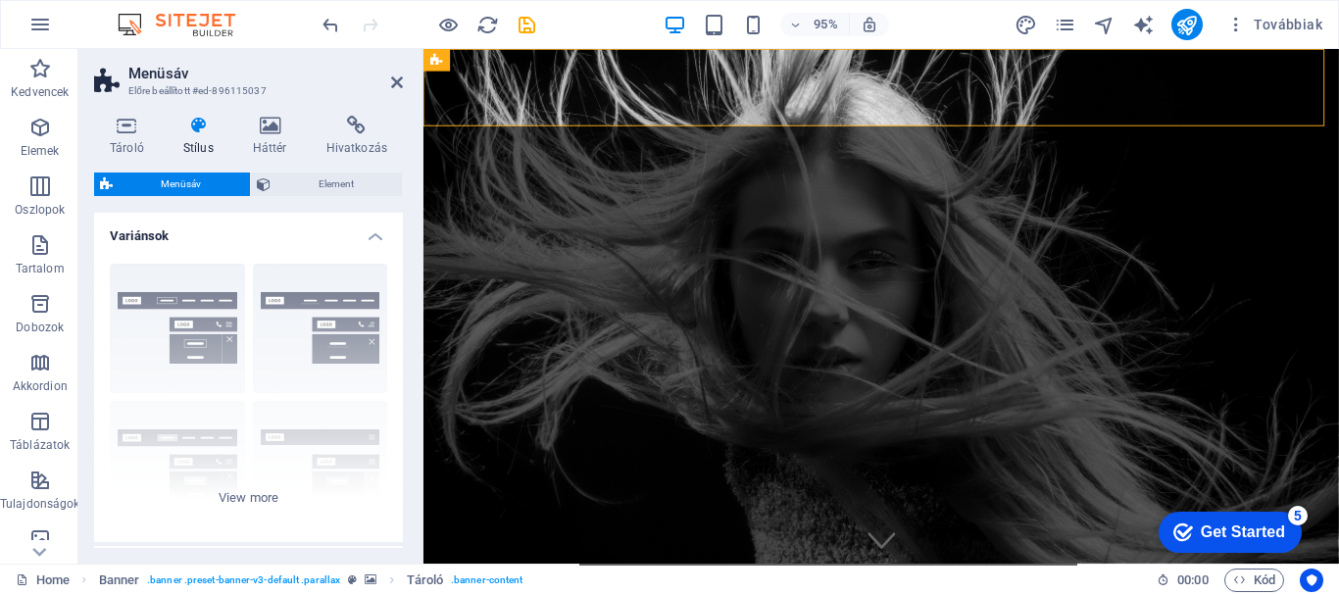
click at [262, 141] on h4 "Háttér" at bounding box center [274, 136] width 74 height 41
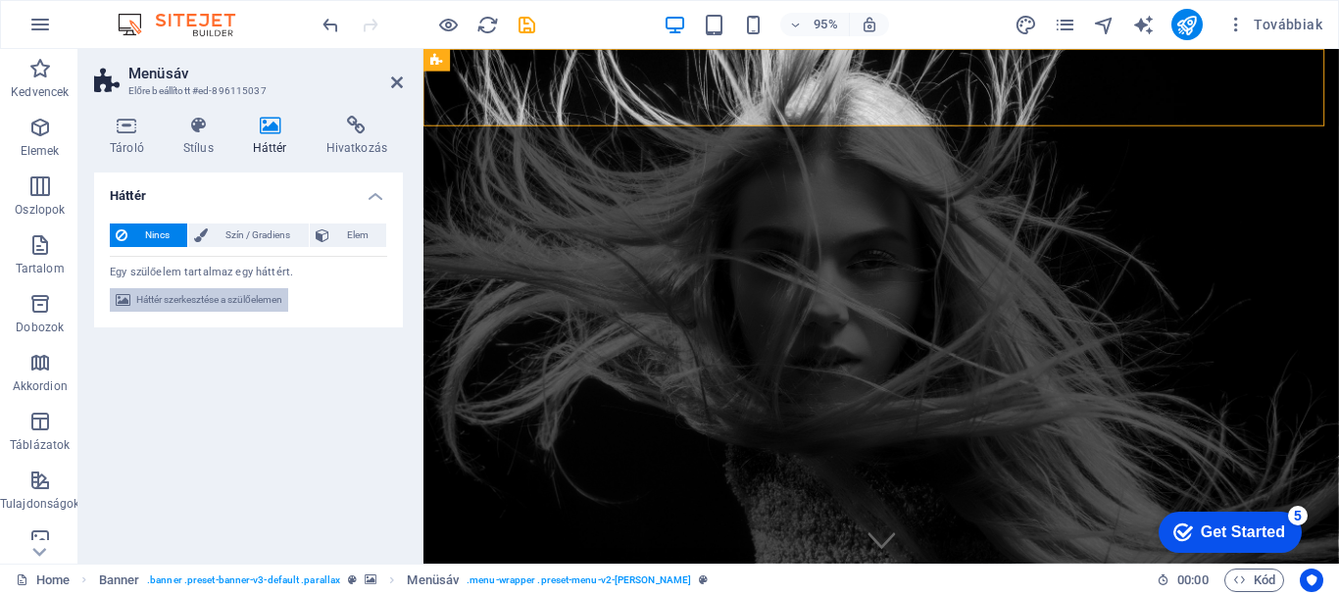
click at [218, 302] on span "Háttér szerkesztése a szülőelemen" at bounding box center [209, 300] width 146 height 24
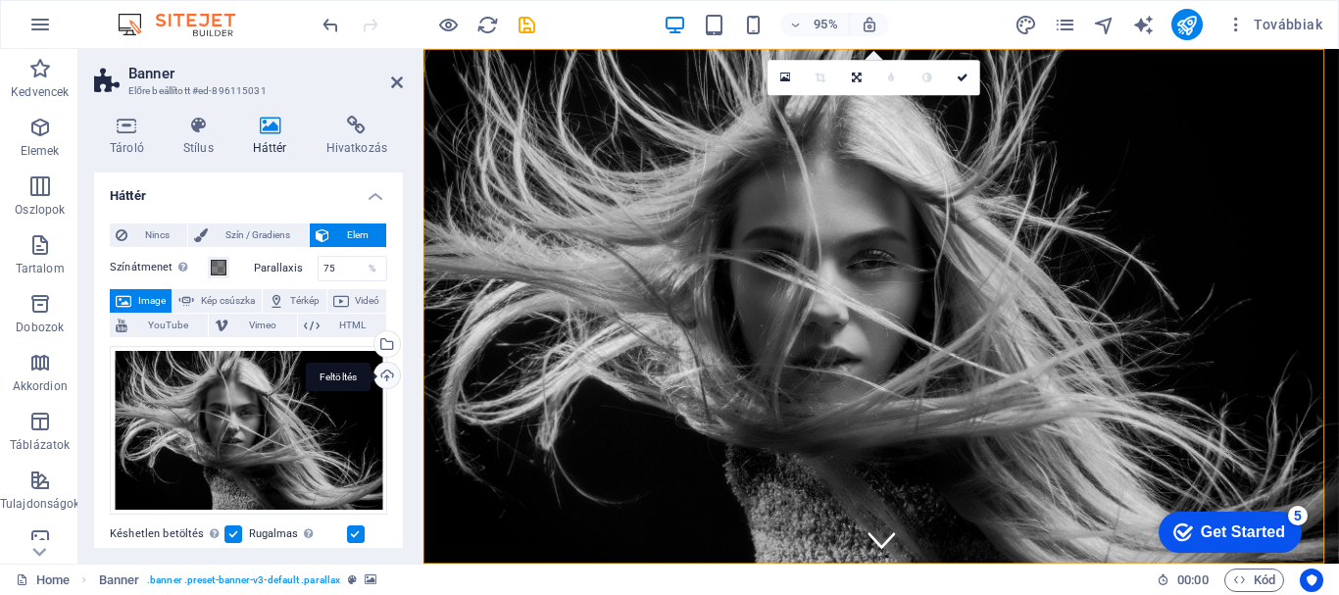
click at [384, 373] on div "Feltöltés" at bounding box center [385, 377] width 29 height 29
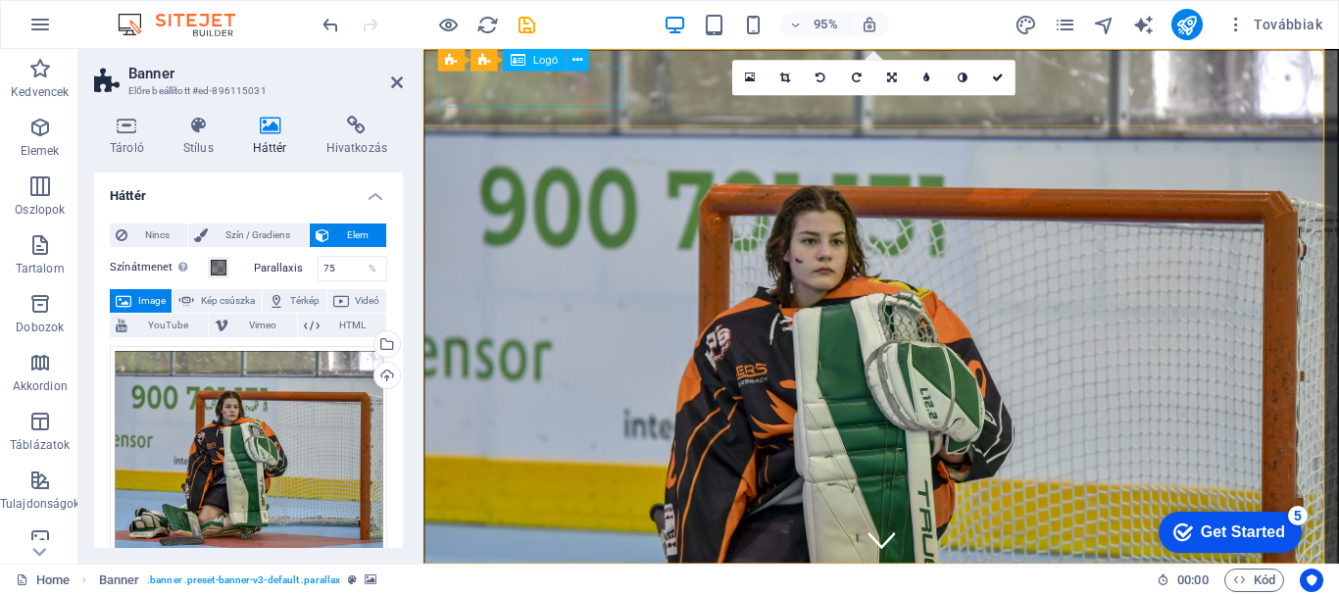
select select "px"
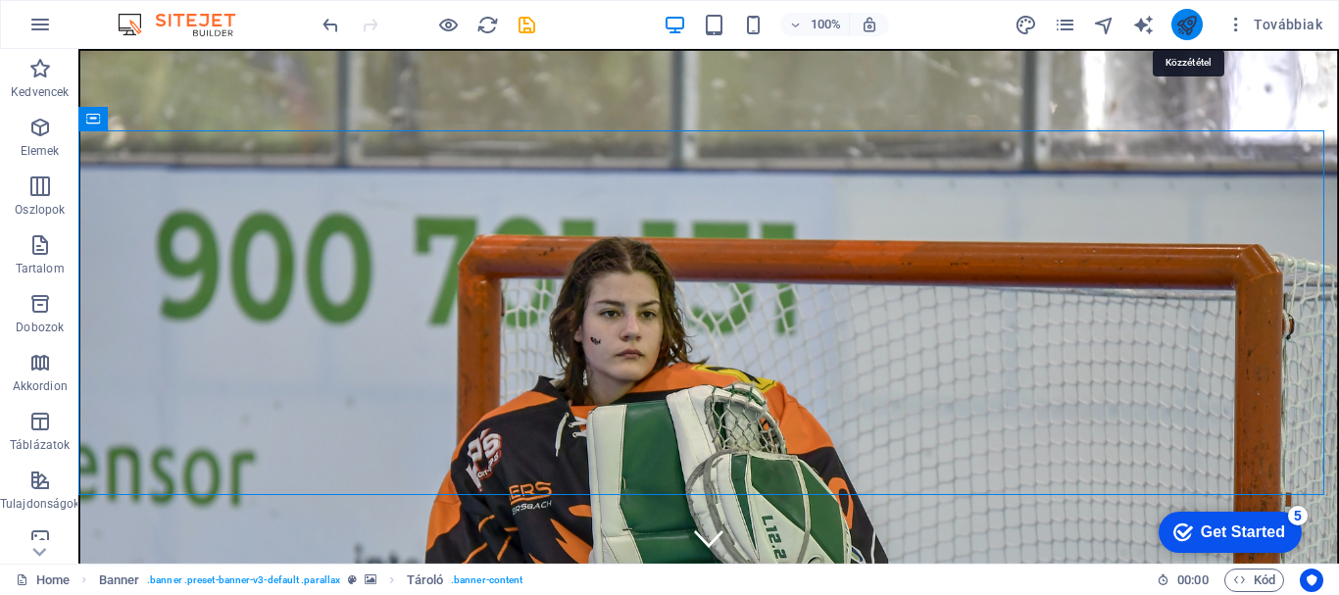
click at [1190, 29] on icon "publish" at bounding box center [1186, 25] width 23 height 23
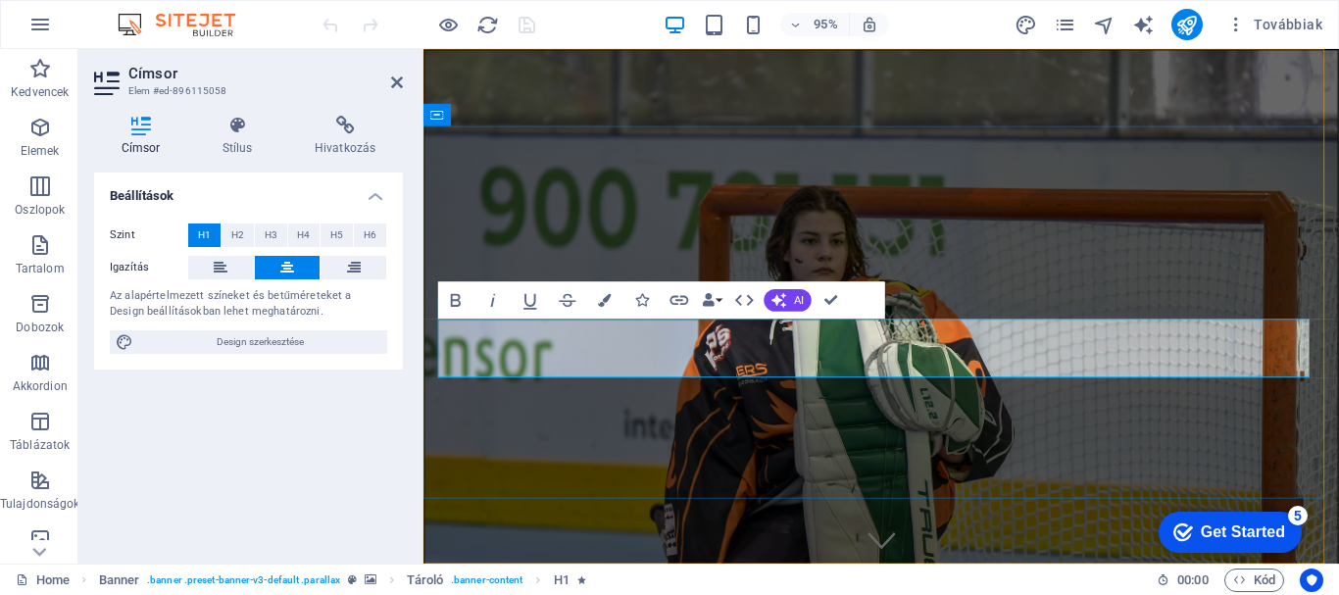
click at [226, 348] on span "Design szerkesztése" at bounding box center [260, 342] width 242 height 24
select select "rem"
select select "200"
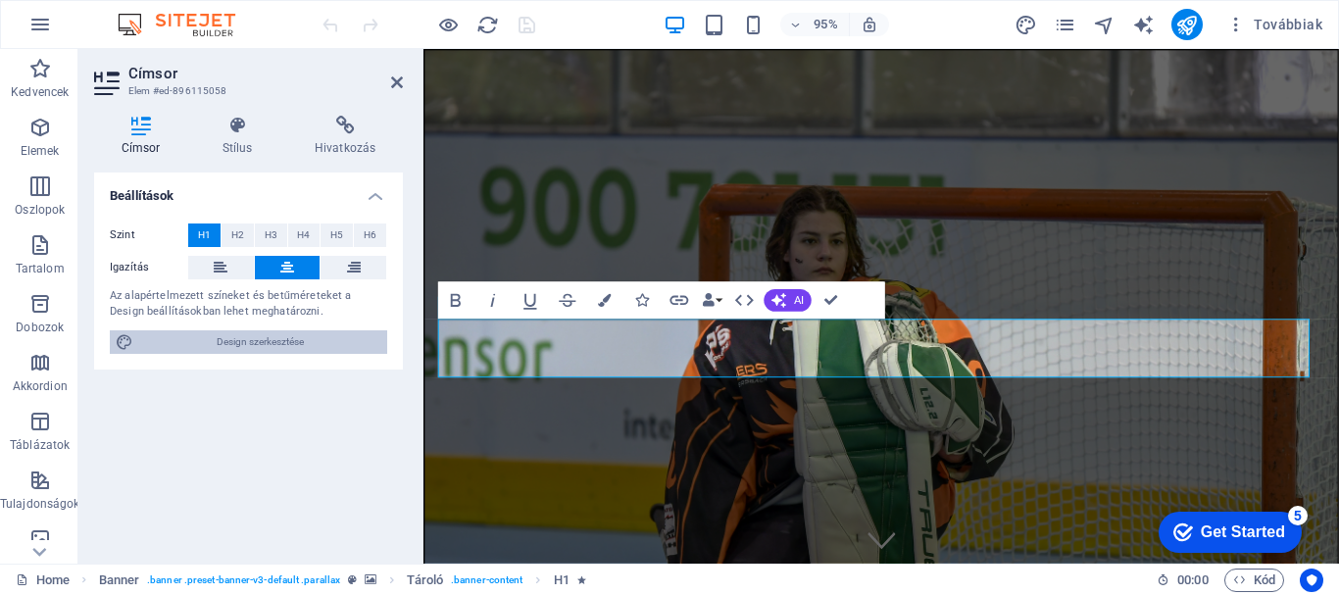
select select "px"
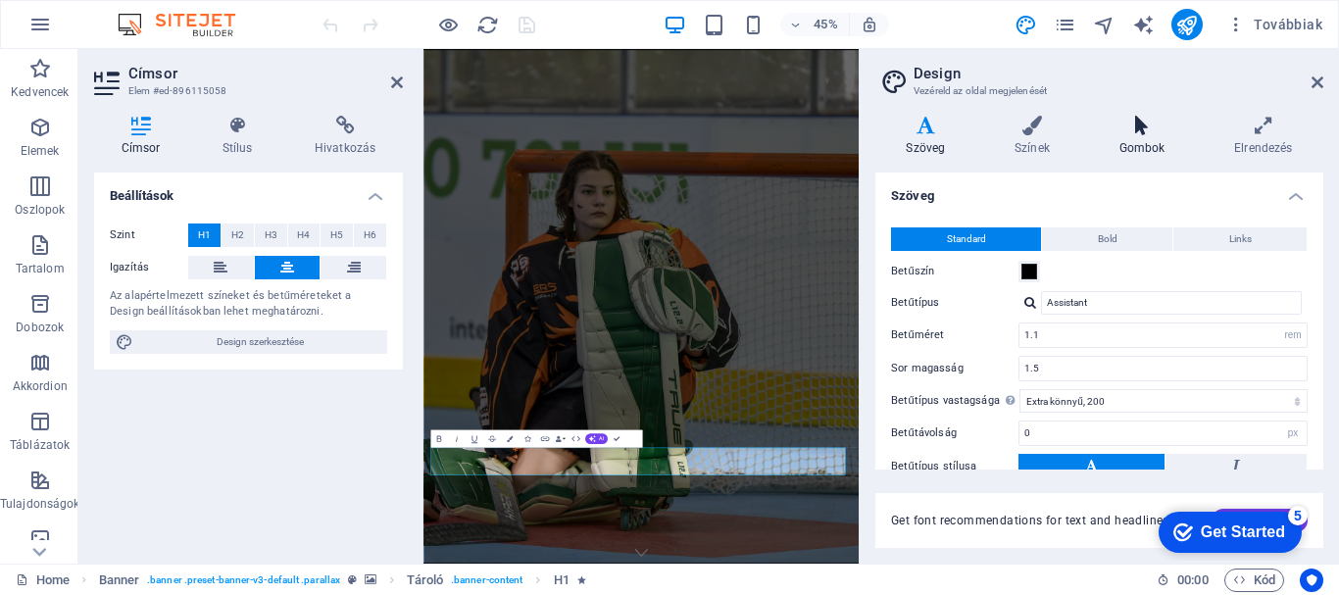
click at [1155, 129] on icon at bounding box center [1142, 126] width 108 height 20
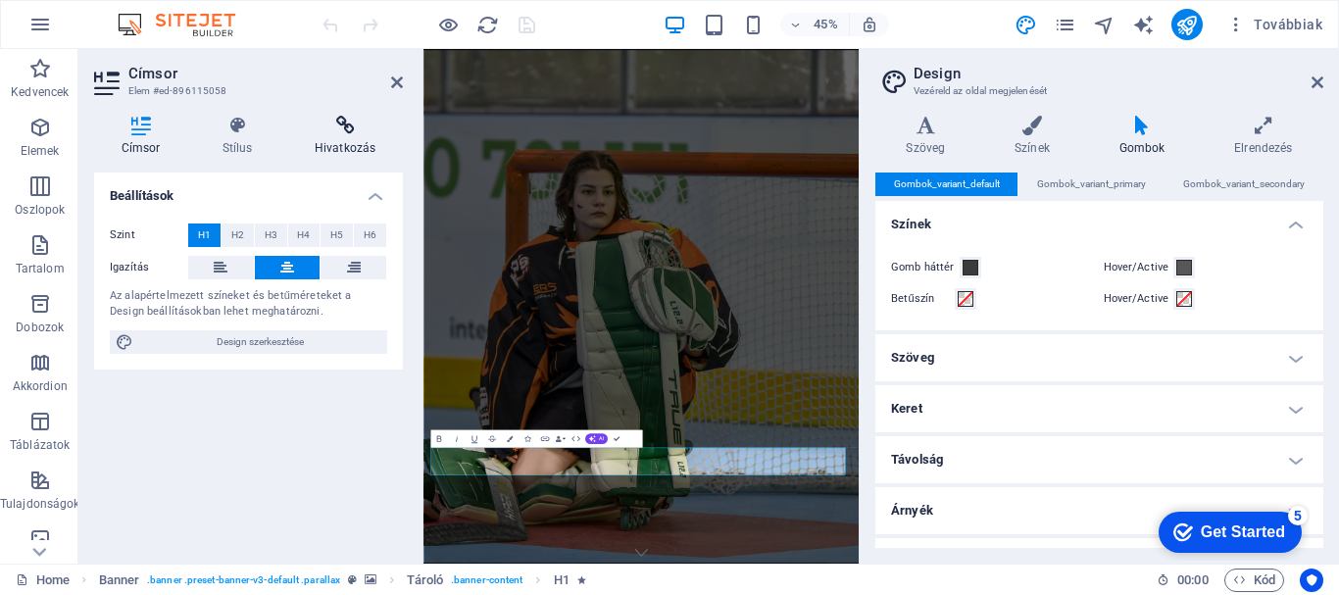
click at [321, 141] on h4 "Hivatkozás" at bounding box center [345, 136] width 116 height 41
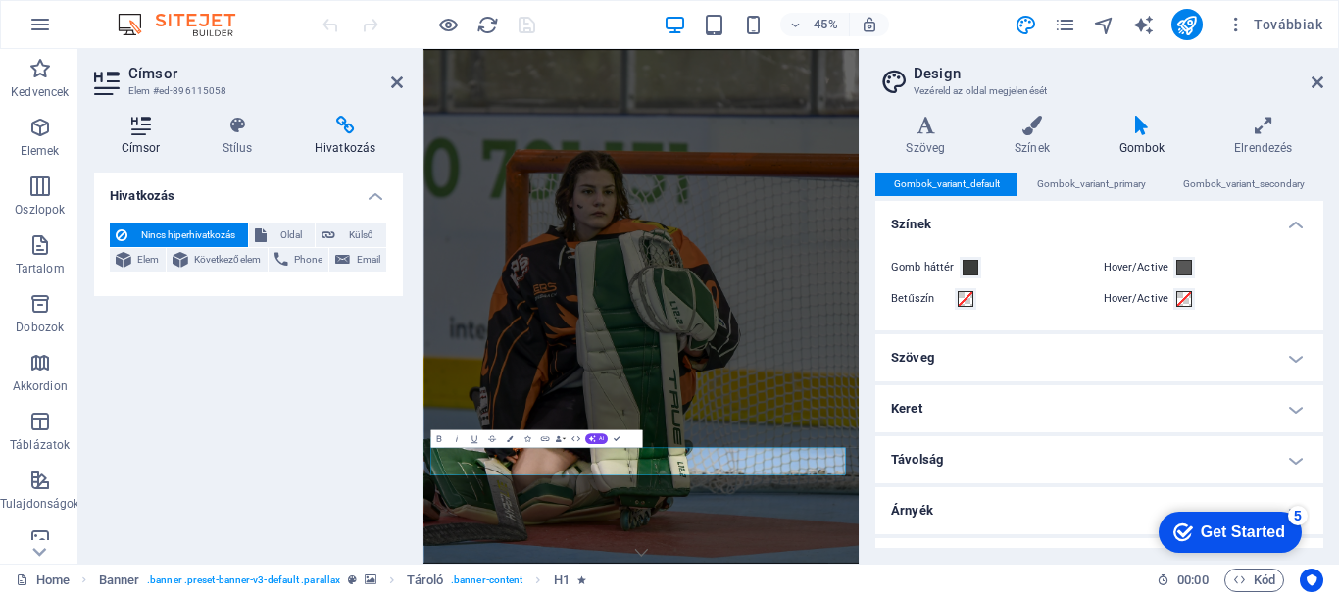
click at [143, 118] on icon at bounding box center [140, 126] width 93 height 20
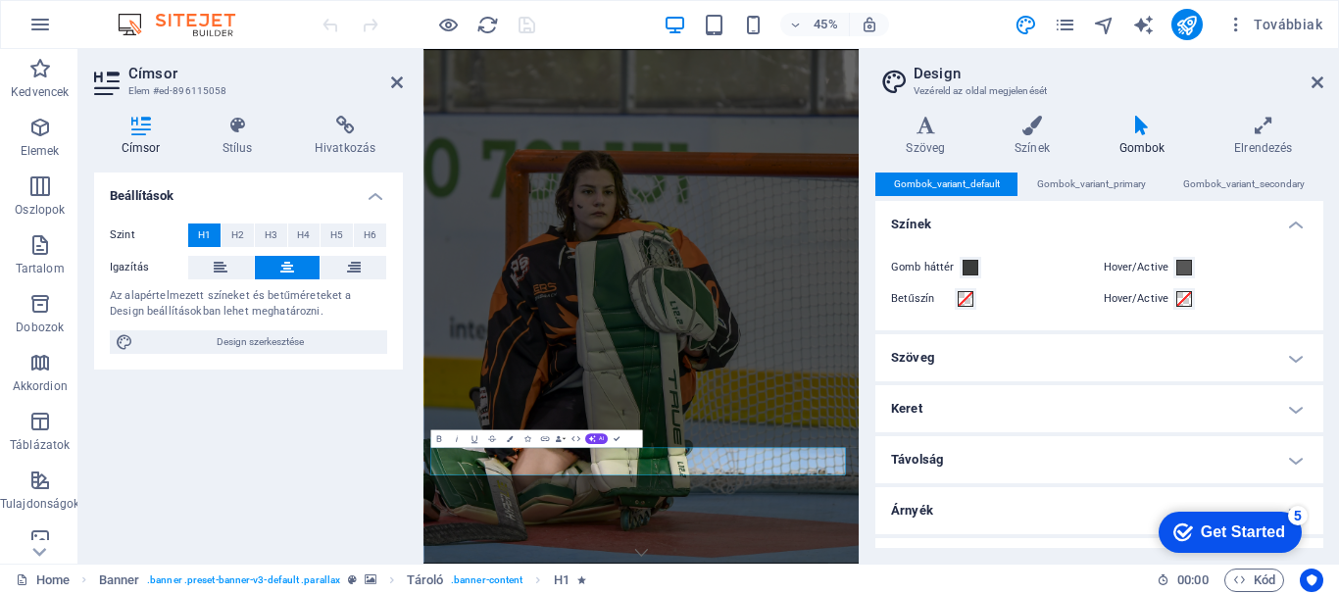
click at [951, 511] on h4 "Árnyék" at bounding box center [1099, 510] width 448 height 47
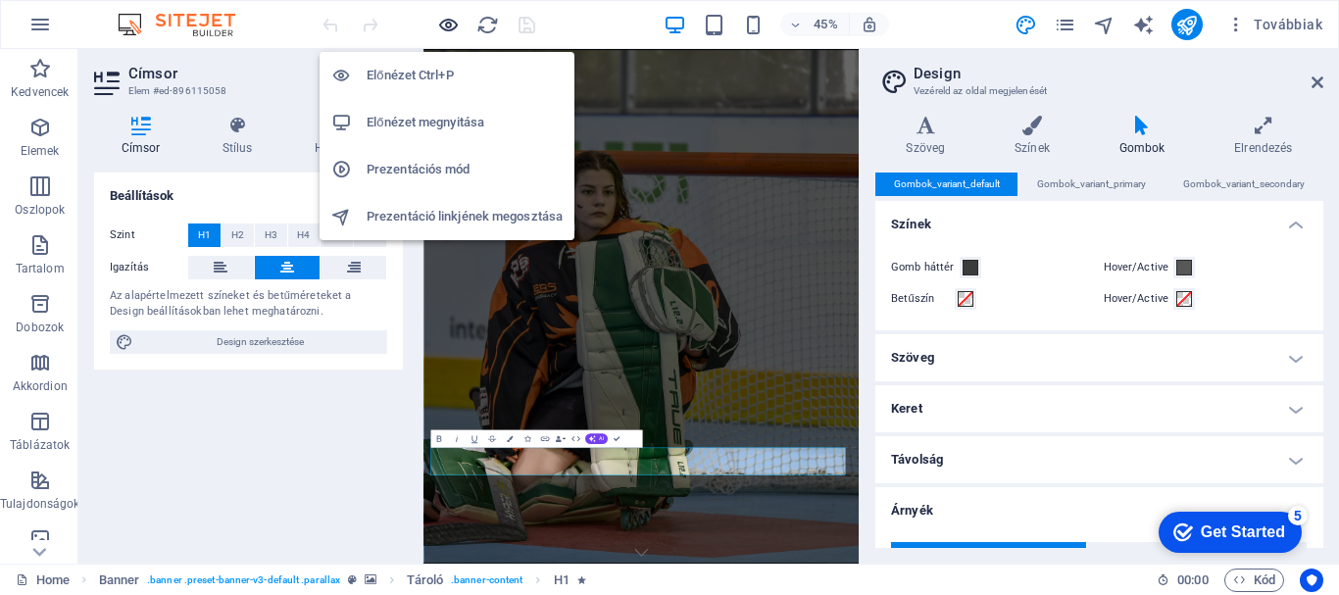
click at [446, 26] on icon "button" at bounding box center [448, 25] width 23 height 23
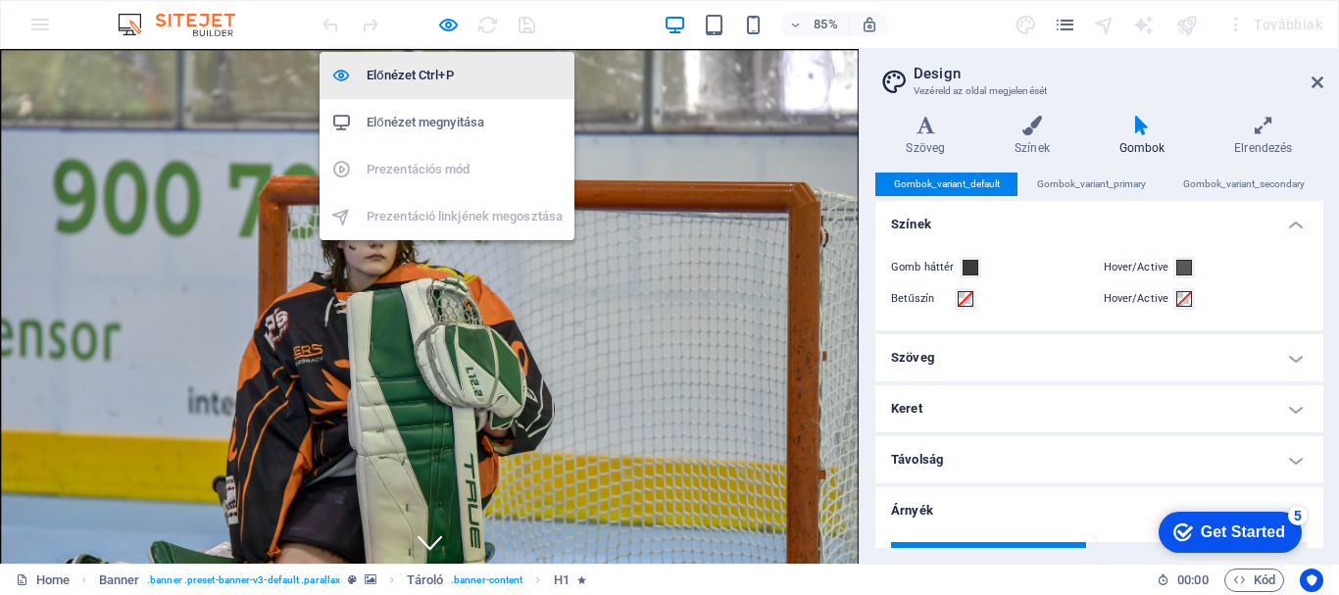
click at [426, 77] on h6 "Előnézet Ctrl+P" at bounding box center [465, 76] width 196 height 24
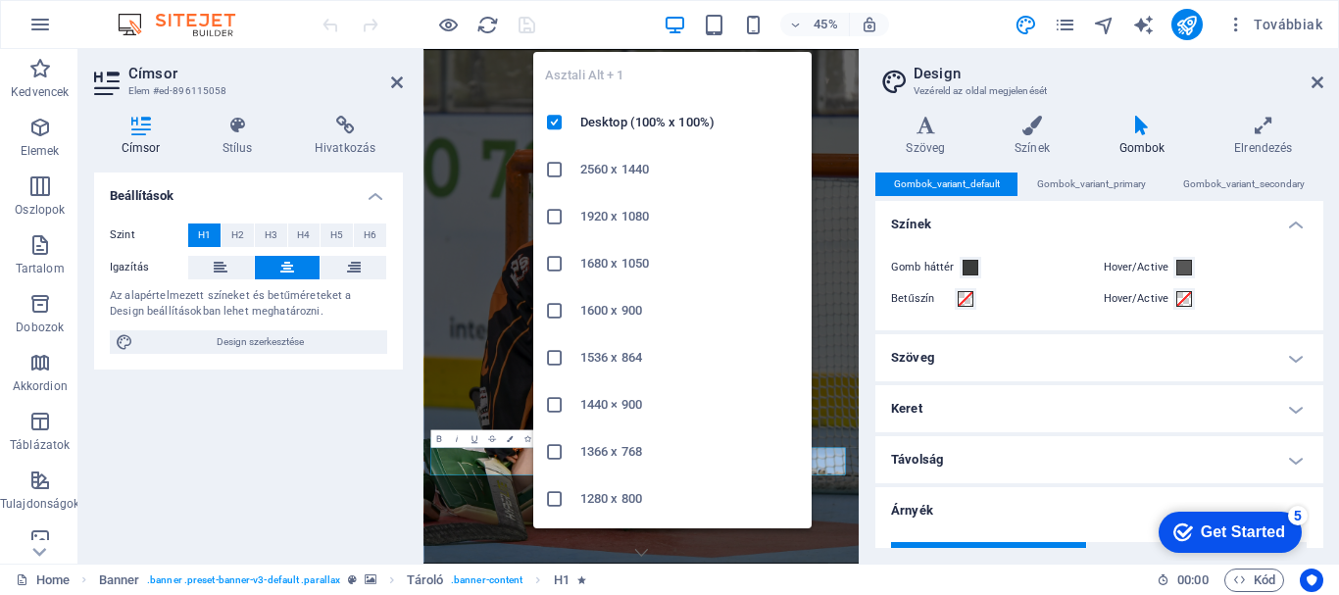
click at [558, 265] on icon at bounding box center [555, 264] width 20 height 20
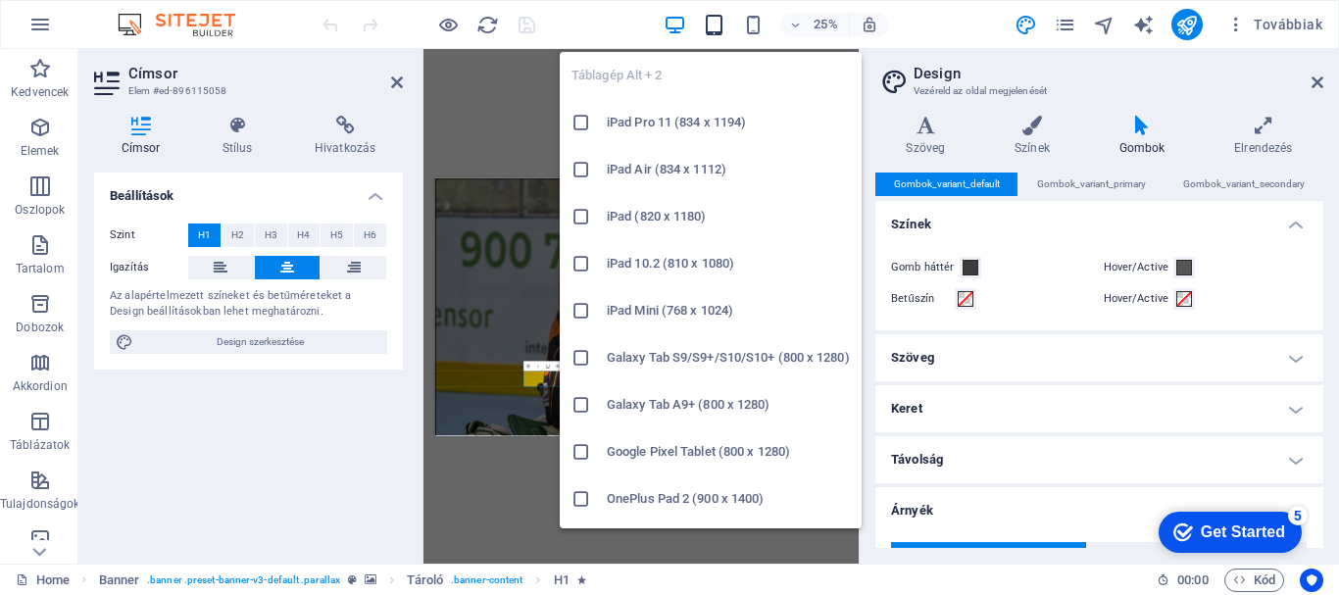
click at [718, 27] on icon "button" at bounding box center [714, 25] width 23 height 23
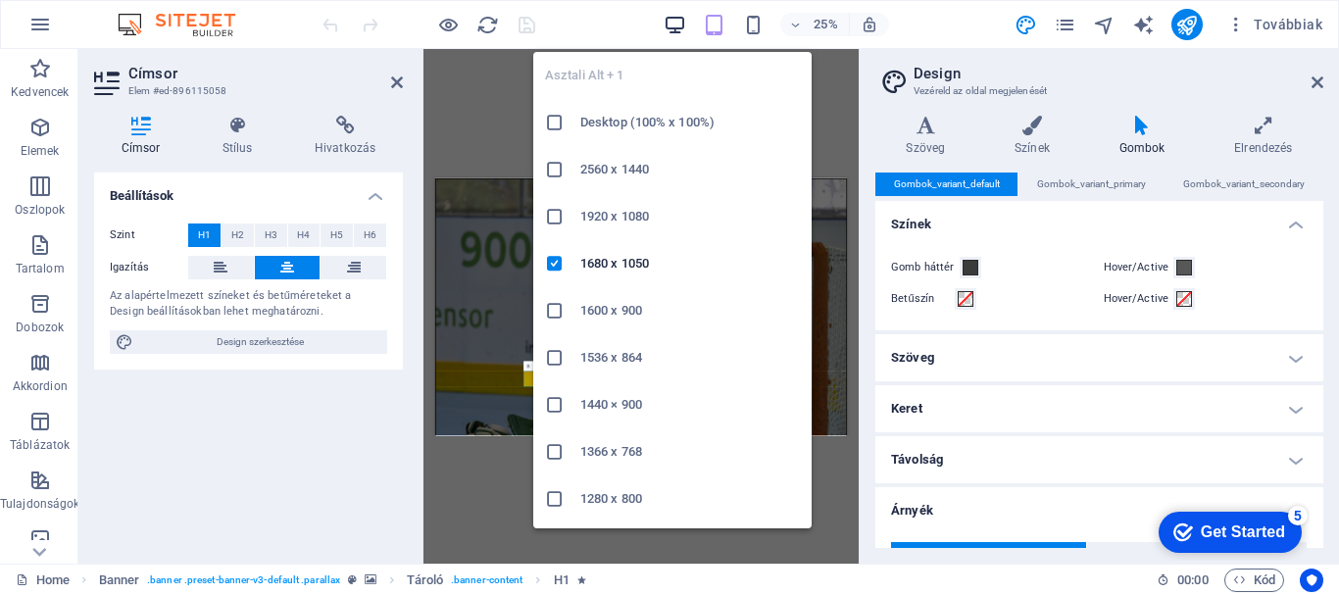
click at [680, 25] on icon "button" at bounding box center [675, 25] width 23 height 23
click at [645, 125] on h6 "Desktop (100% x 100%)" at bounding box center [690, 123] width 220 height 24
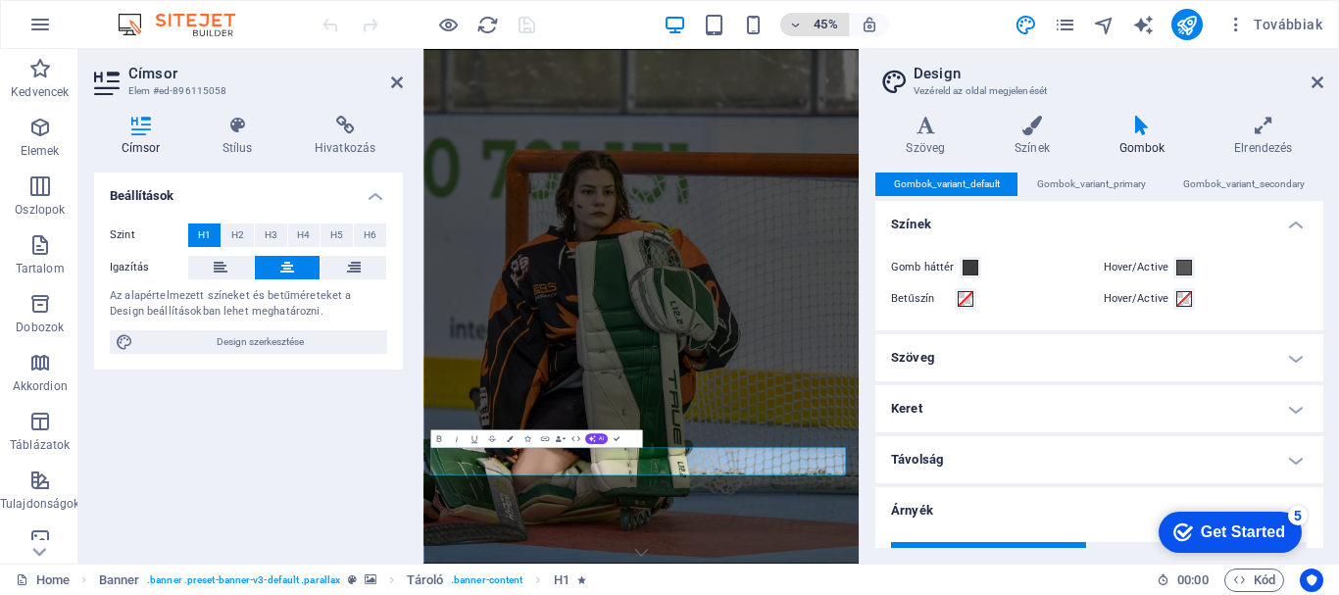
click at [805, 24] on span "45%" at bounding box center [814, 25] width 53 height 24
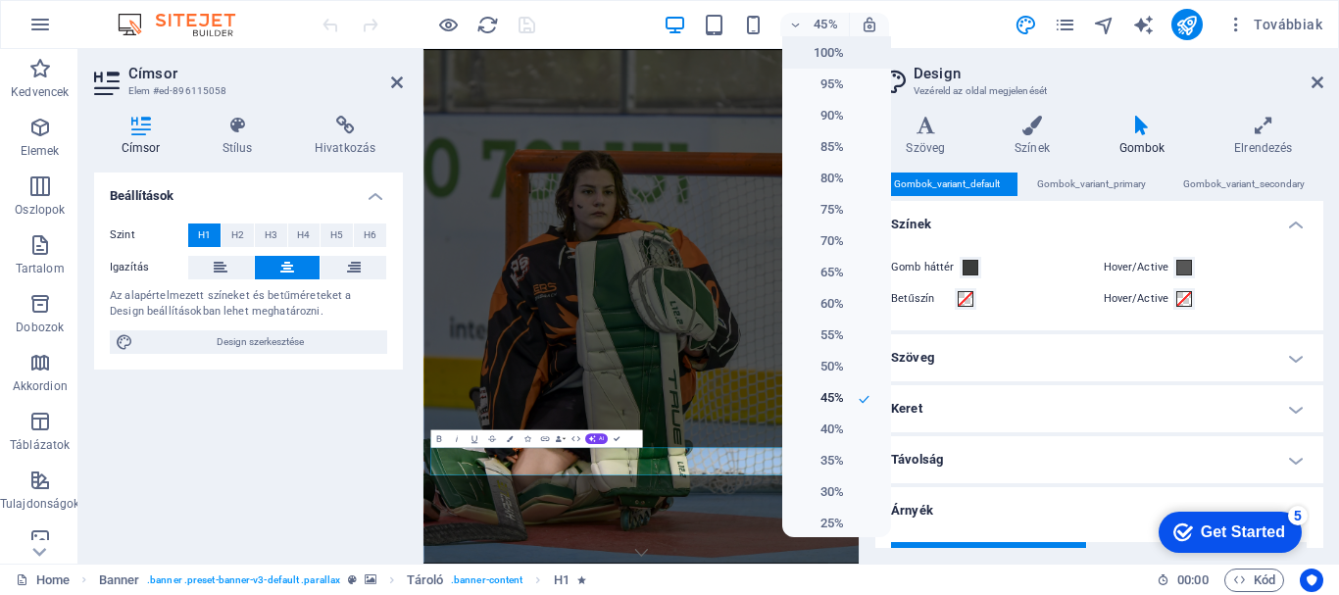
click at [819, 58] on h6 "100%" at bounding box center [819, 53] width 50 height 24
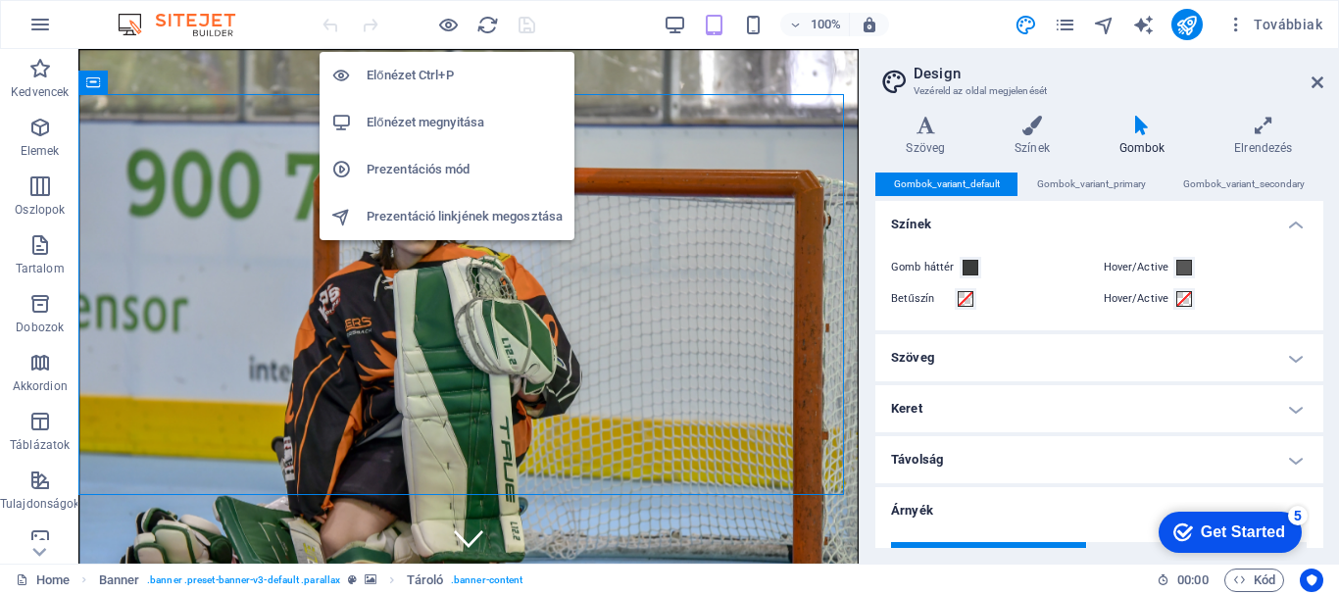
click at [407, 118] on h6 "Előnézet megnyitása" at bounding box center [465, 123] width 196 height 24
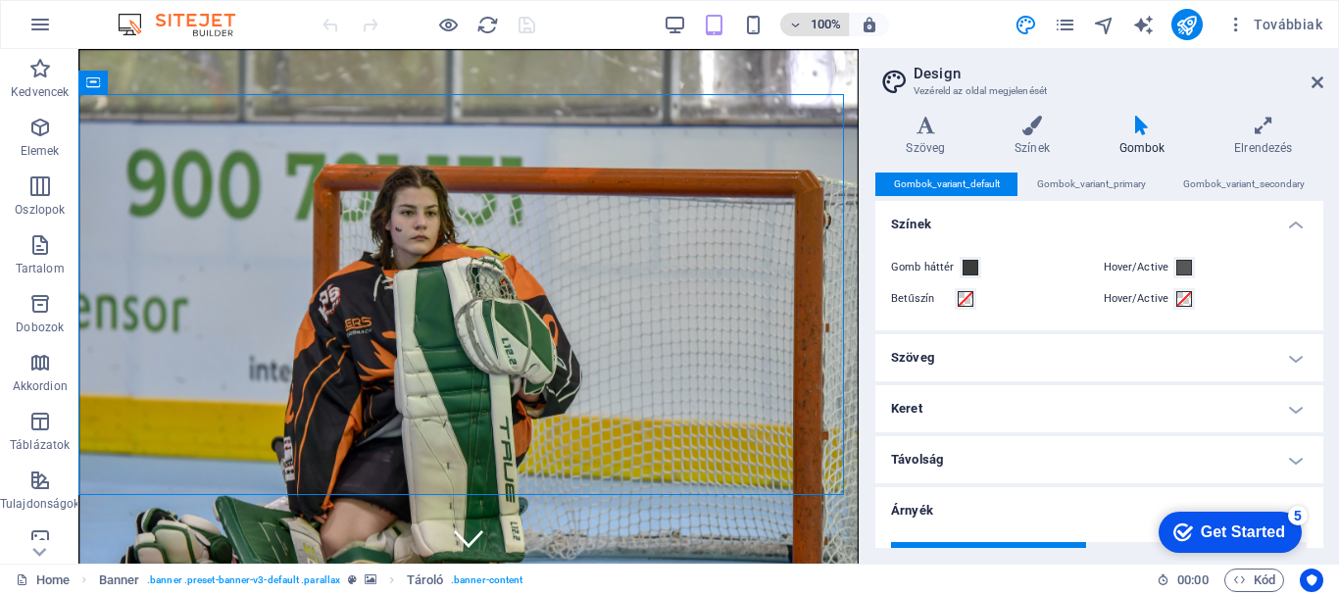
click at [845, 35] on button "100%" at bounding box center [815, 25] width 70 height 24
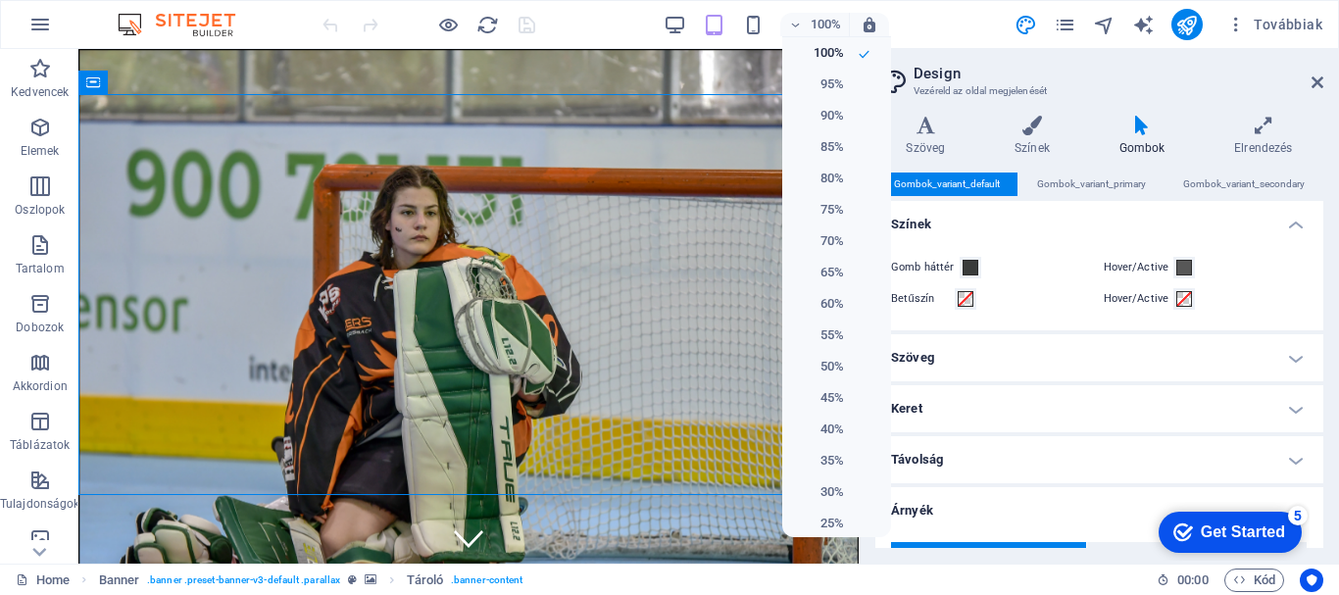
click at [53, 31] on div at bounding box center [669, 297] width 1339 height 595
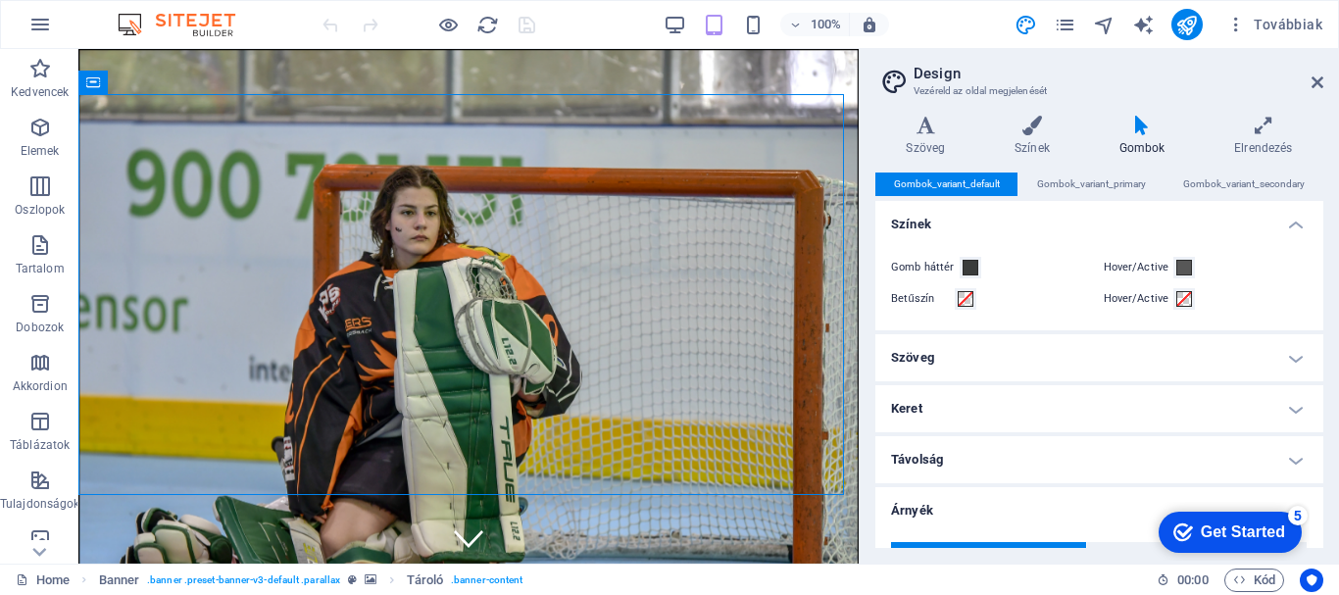
click at [37, 25] on icon "button" at bounding box center [40, 25] width 24 height 24
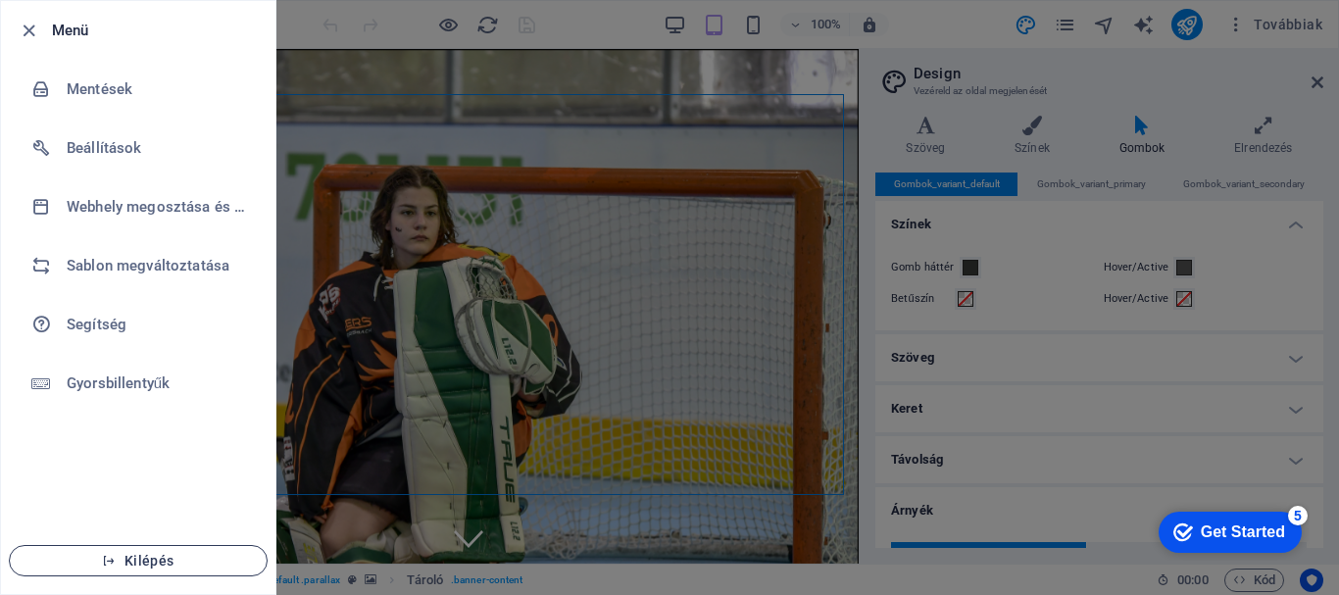
click at [201, 560] on span "Kilépés" at bounding box center [137, 561] width 225 height 16
